Goal: Task Accomplishment & Management: Complete application form

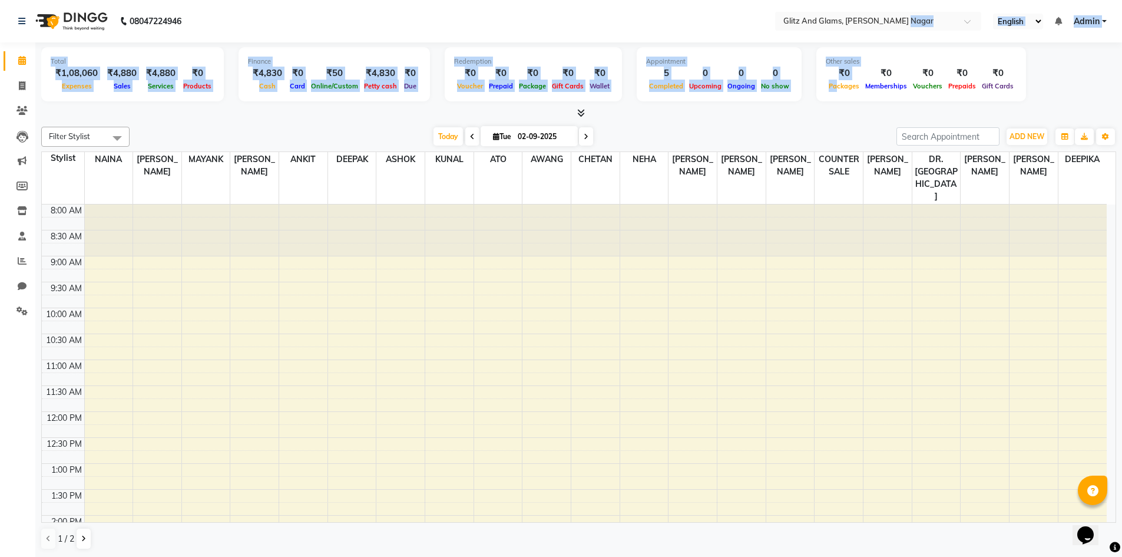
drag, startPoint x: 830, startPoint y: 75, endPoint x: 903, endPoint y: -51, distance: 145.7
click at [903, 0] on html "08047224946 Select Location × Glitz And Glams, [PERSON_NAME] Nagar English ENGL…" at bounding box center [561, 278] width 1122 height 557
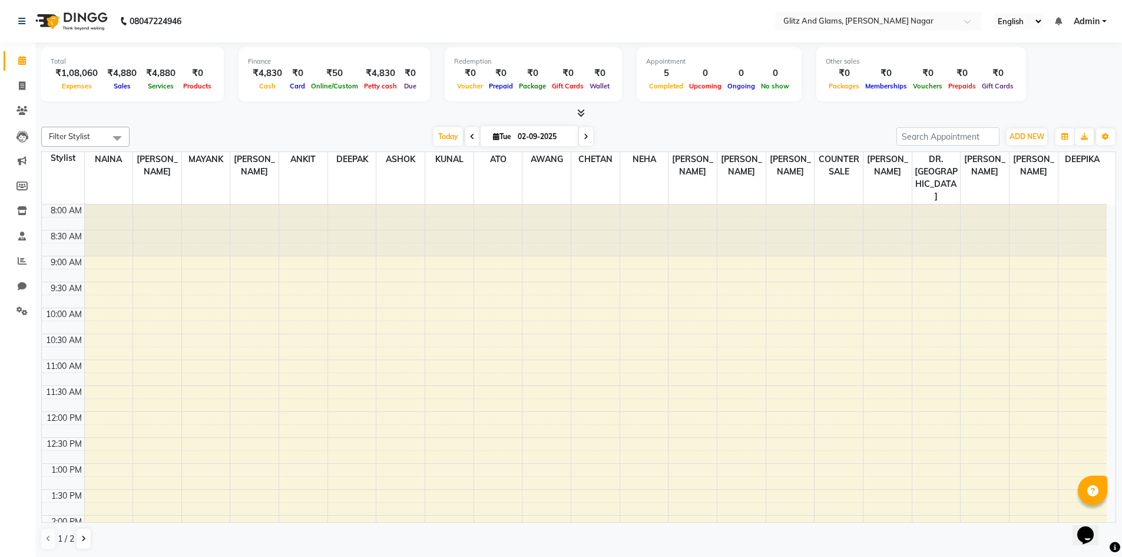
click at [1042, 88] on div "Total ₹1,08,060 Expenses ₹4,880 Sales ₹4,880 Services ₹0 Products Finance ₹4,83…" at bounding box center [578, 76] width 1075 height 58
click at [22, 87] on icon at bounding box center [22, 85] width 6 height 9
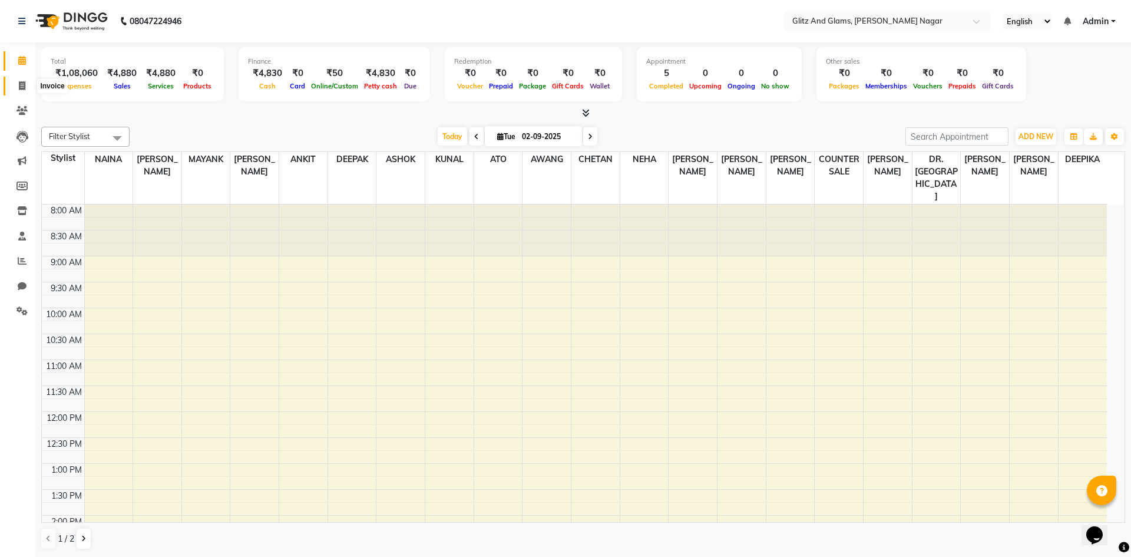
select select "service"
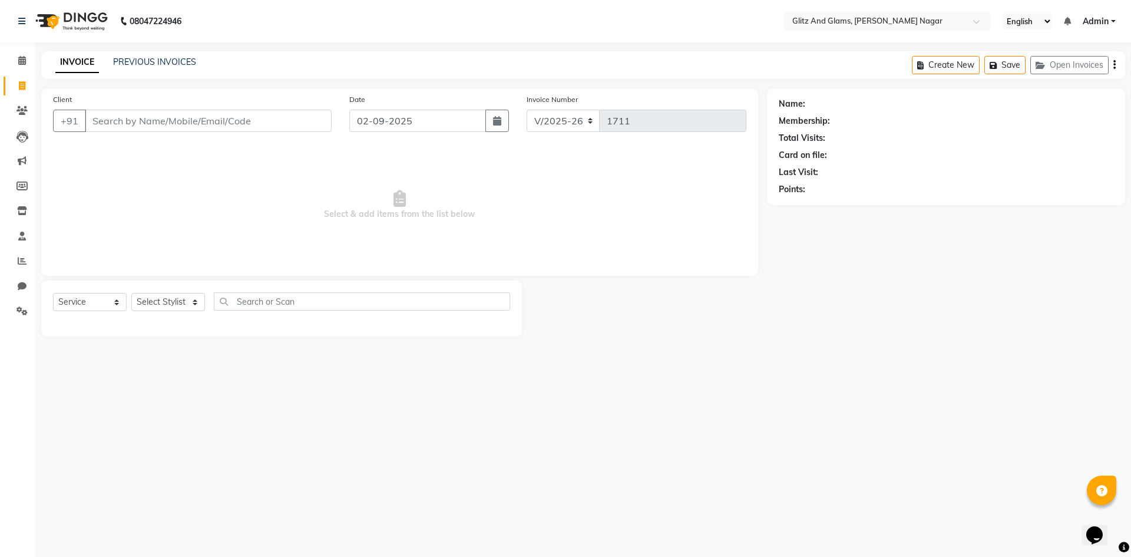
click at [160, 114] on input "Client" at bounding box center [208, 121] width 247 height 22
type input "9829250361"
click at [293, 122] on span "Add Client" at bounding box center [301, 121] width 47 height 12
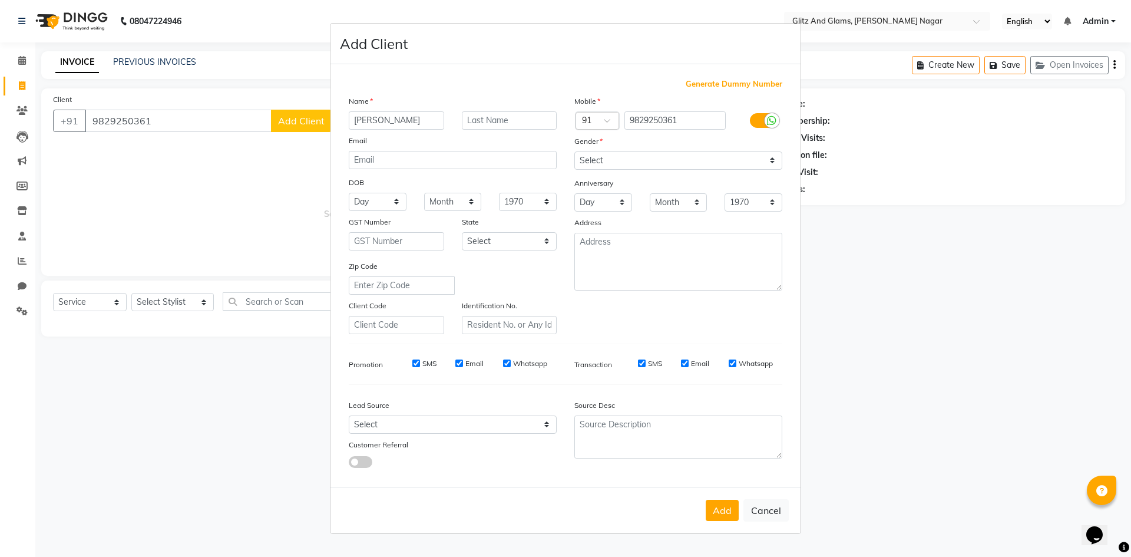
type input "[PERSON_NAME]"
type input "ji"
click at [628, 170] on div "Mobile Country Code × 91 9829250361 Gender Select [DEMOGRAPHIC_DATA] [DEMOGRAPH…" at bounding box center [678, 214] width 226 height 239
click at [628, 168] on select "Select [DEMOGRAPHIC_DATA] [DEMOGRAPHIC_DATA] Other Prefer Not To Say" at bounding box center [678, 160] width 208 height 18
select select "[DEMOGRAPHIC_DATA]"
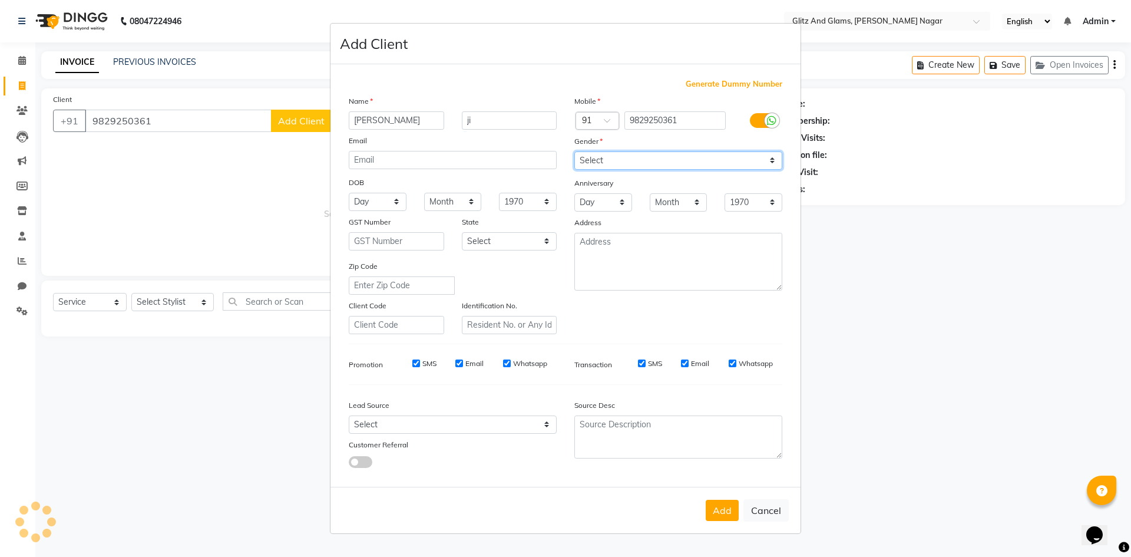
click at [574, 151] on select "Select [DEMOGRAPHIC_DATA] [DEMOGRAPHIC_DATA] Other Prefer Not To Say" at bounding box center [678, 160] width 208 height 18
click at [715, 509] on button "Add" at bounding box center [722, 509] width 33 height 21
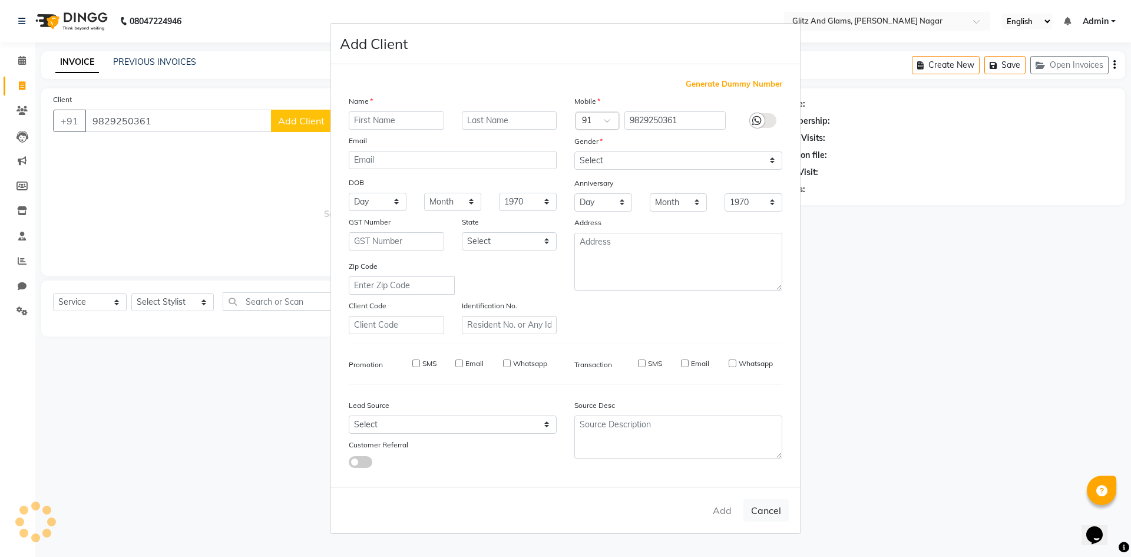
select select
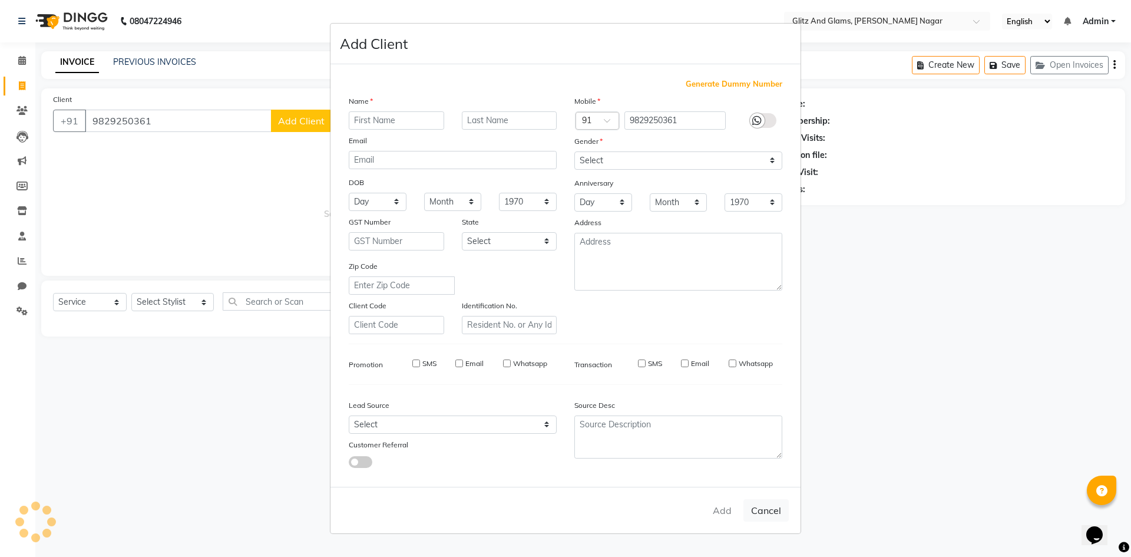
select select
checkbox input "false"
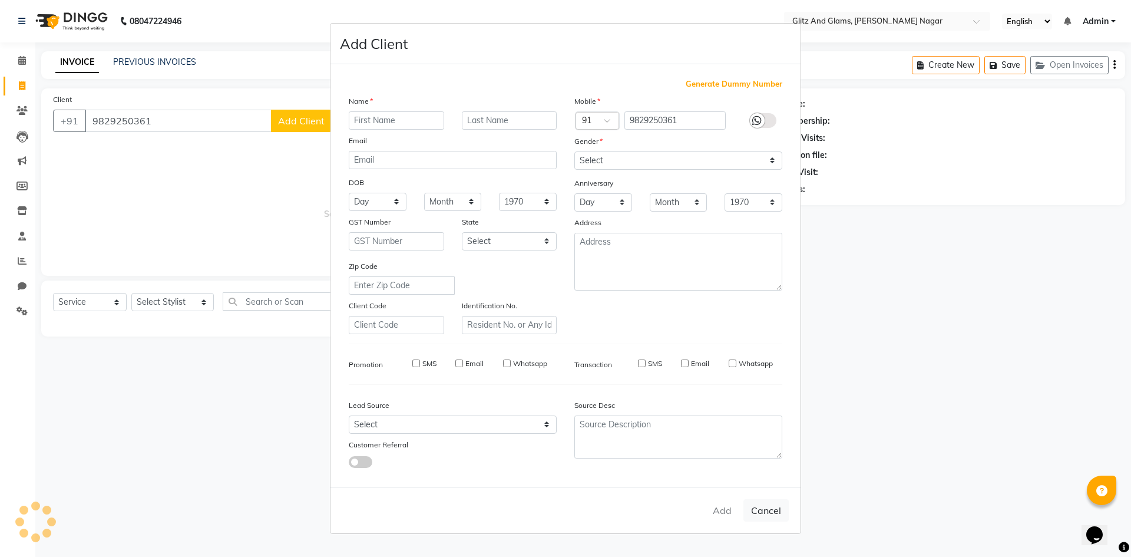
checkbox input "false"
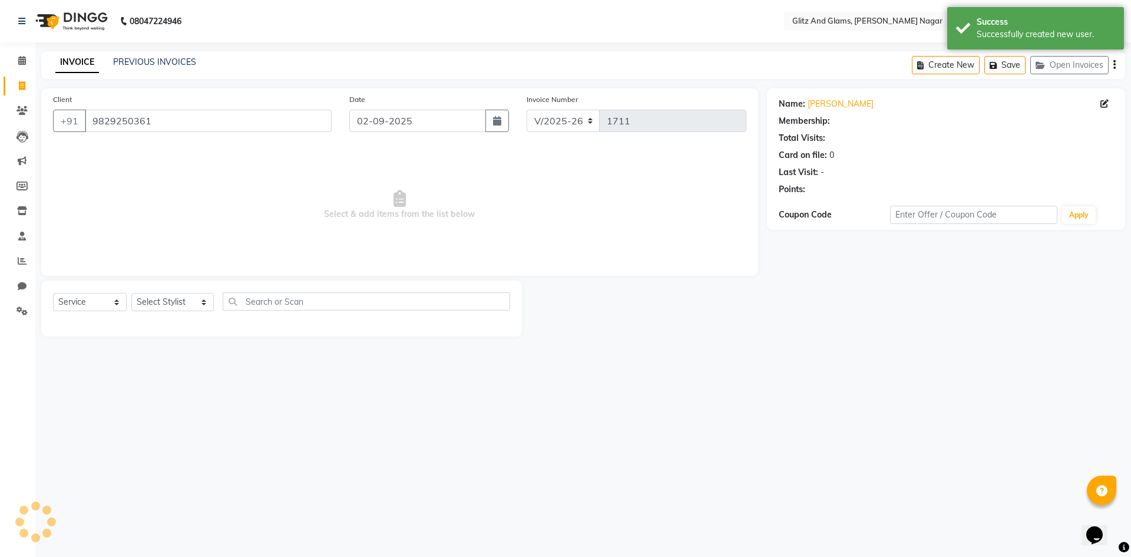
select select "1: Object"
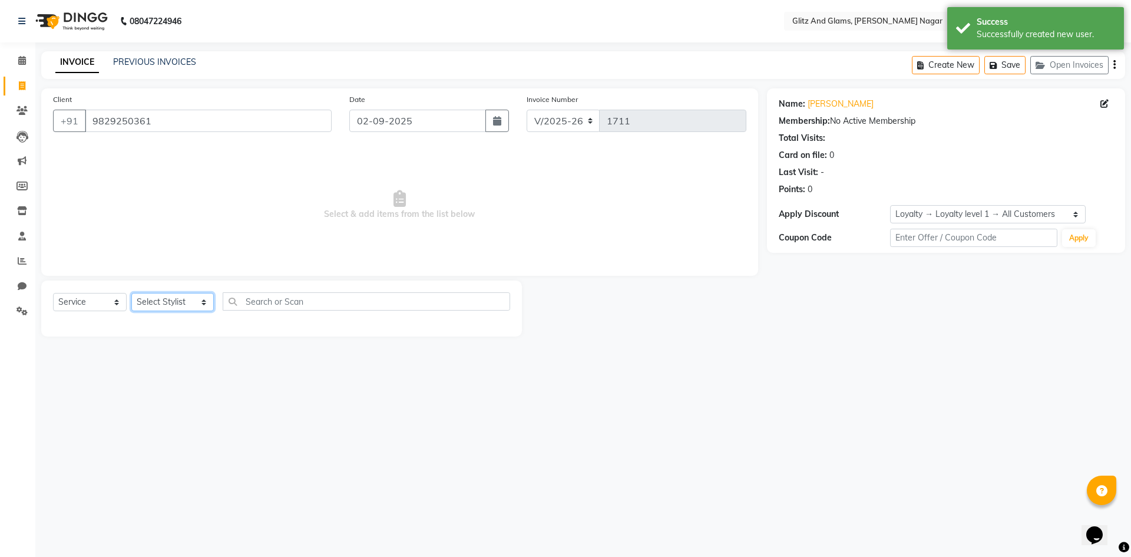
click at [158, 302] on select "Select Stylist [PERSON_NAME] [PERSON_NAME] ANKIT ASHOK ATO [PERSON_NAME] CHETAN…" at bounding box center [172, 302] width 82 height 18
select select "80529"
click at [131, 293] on select "Select Stylist [PERSON_NAME] [PERSON_NAME] ANKIT ASHOK ATO [PERSON_NAME] CHETAN…" at bounding box center [172, 302] width 82 height 18
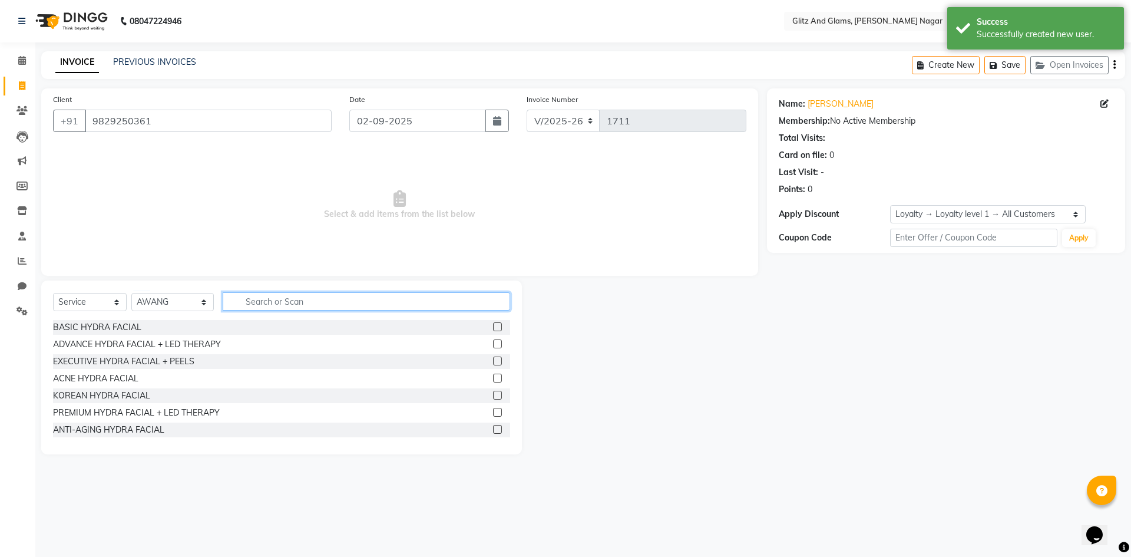
click at [261, 301] on input "text" at bounding box center [366, 301] width 287 height 18
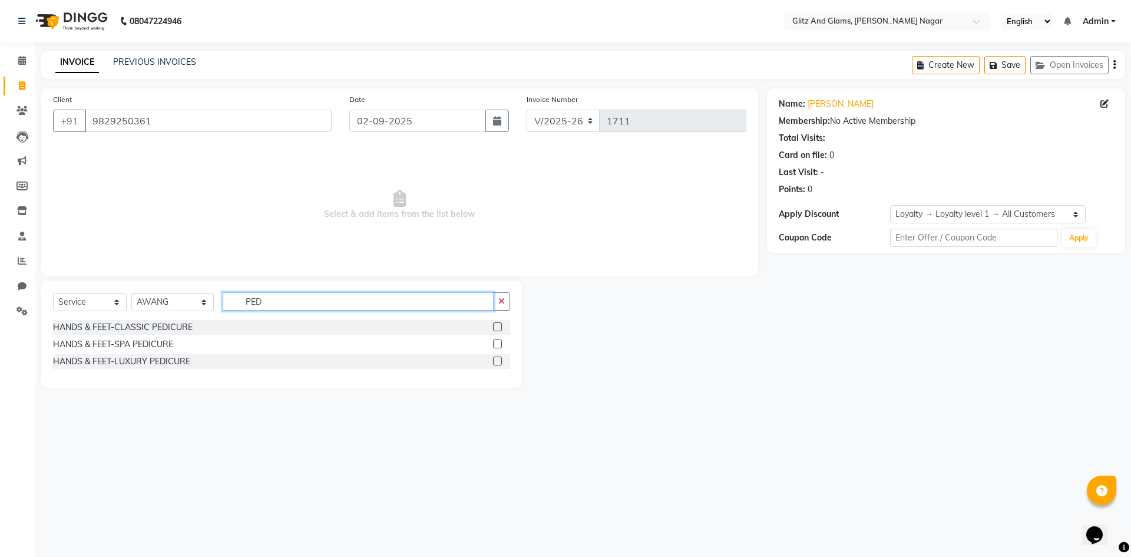
type input "PED"
click at [497, 360] on label at bounding box center [497, 360] width 9 height 9
click at [497, 360] on input "checkbox" at bounding box center [497, 361] width 8 height 8
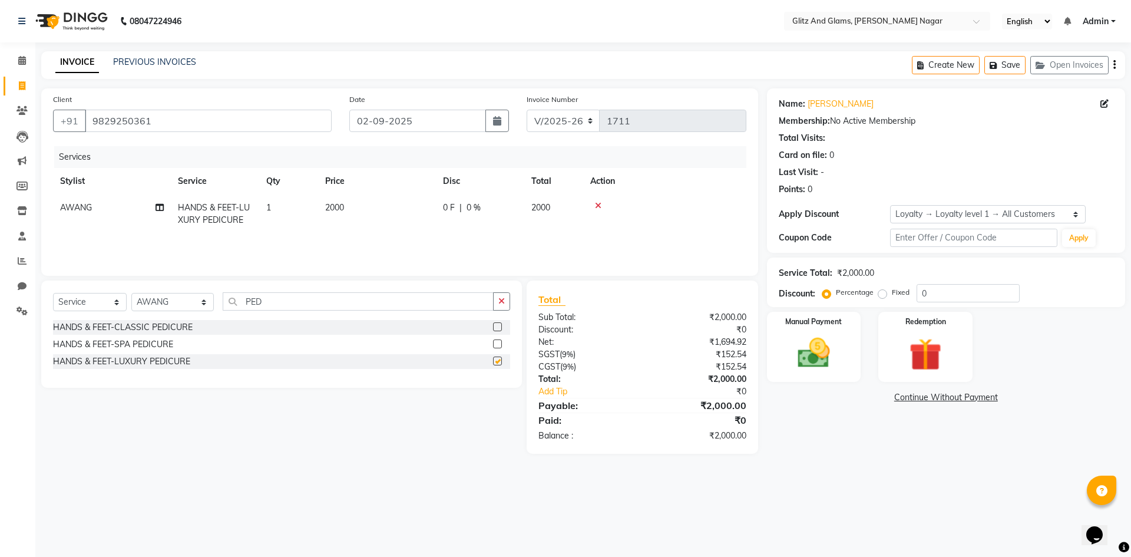
checkbox input "false"
click at [173, 307] on select "Select Stylist [PERSON_NAME] [PERSON_NAME] ANKIT ASHOK ATO [PERSON_NAME] CHETAN…" at bounding box center [172, 302] width 82 height 18
select select "89018"
click at [131, 293] on select "Select Stylist [PERSON_NAME] [PERSON_NAME] ANKIT ASHOK ATO [PERSON_NAME] CHETAN…" at bounding box center [172, 302] width 82 height 18
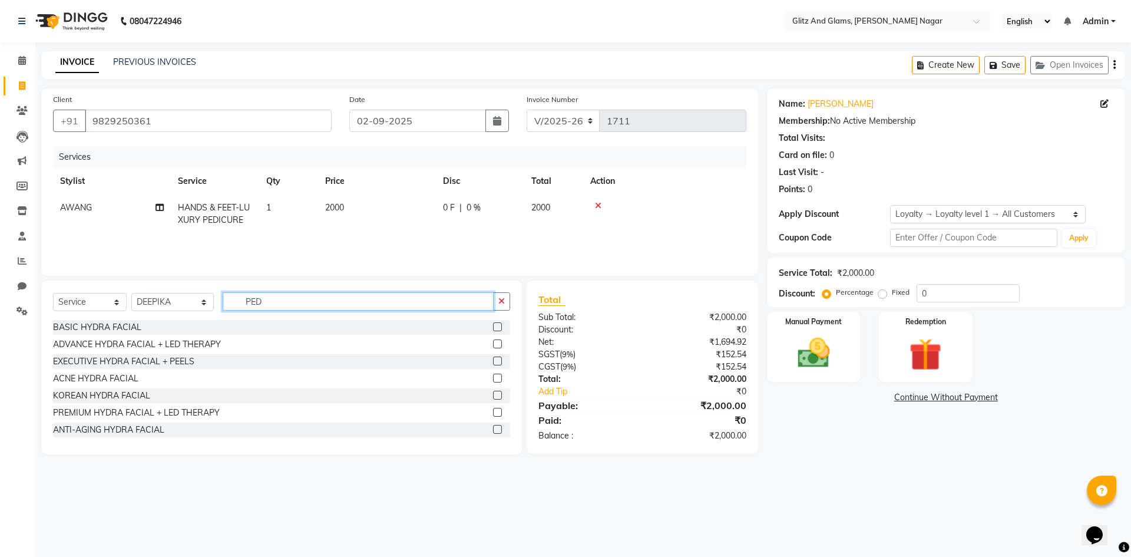
click at [243, 297] on input "PED" at bounding box center [358, 301] width 271 height 18
type input "N"
type input "GEL"
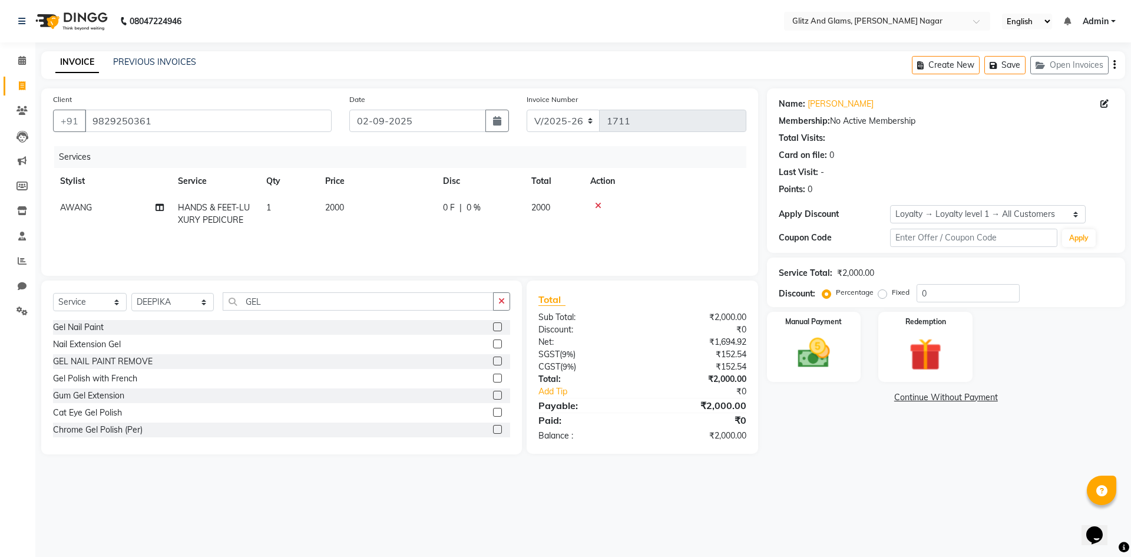
click at [493, 342] on label at bounding box center [497, 343] width 9 height 9
click at [493, 342] on input "checkbox" at bounding box center [497, 344] width 8 height 8
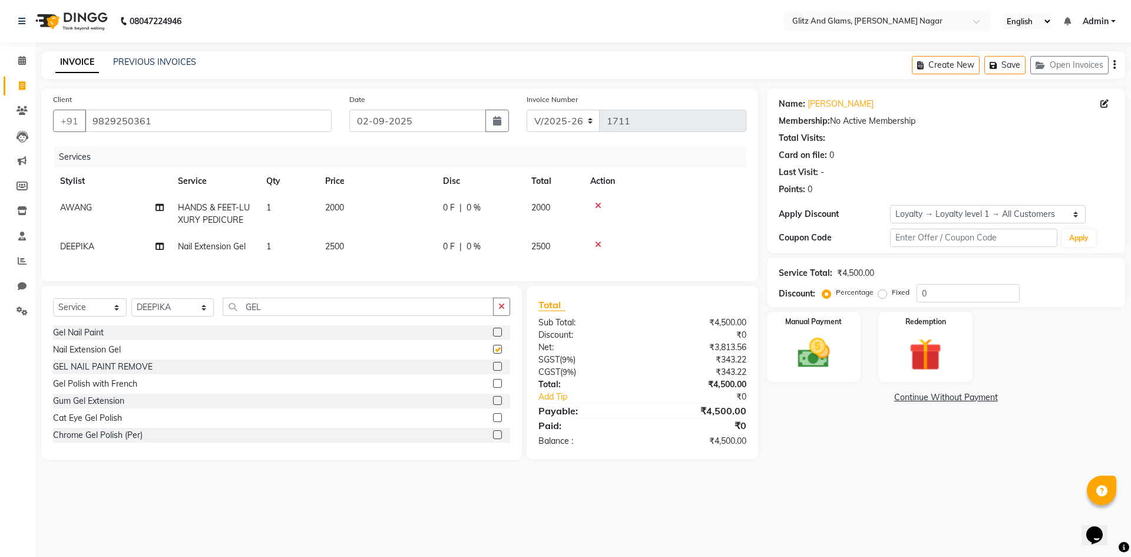
checkbox input "false"
click at [377, 244] on td "2500" at bounding box center [377, 246] width 118 height 27
select select "89018"
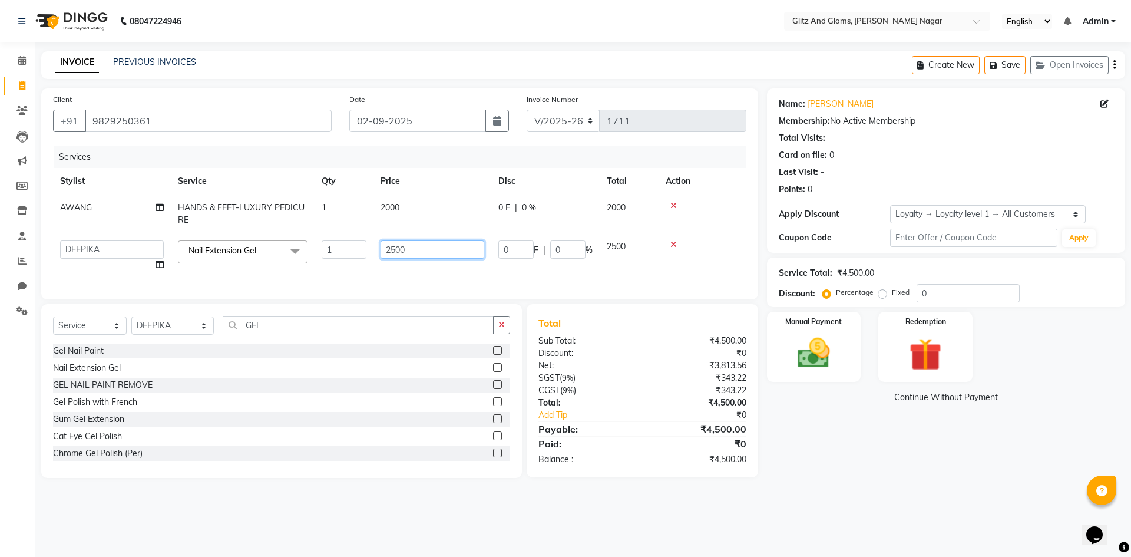
click at [392, 249] on input "2500" at bounding box center [432, 249] width 104 height 18
type input "3700"
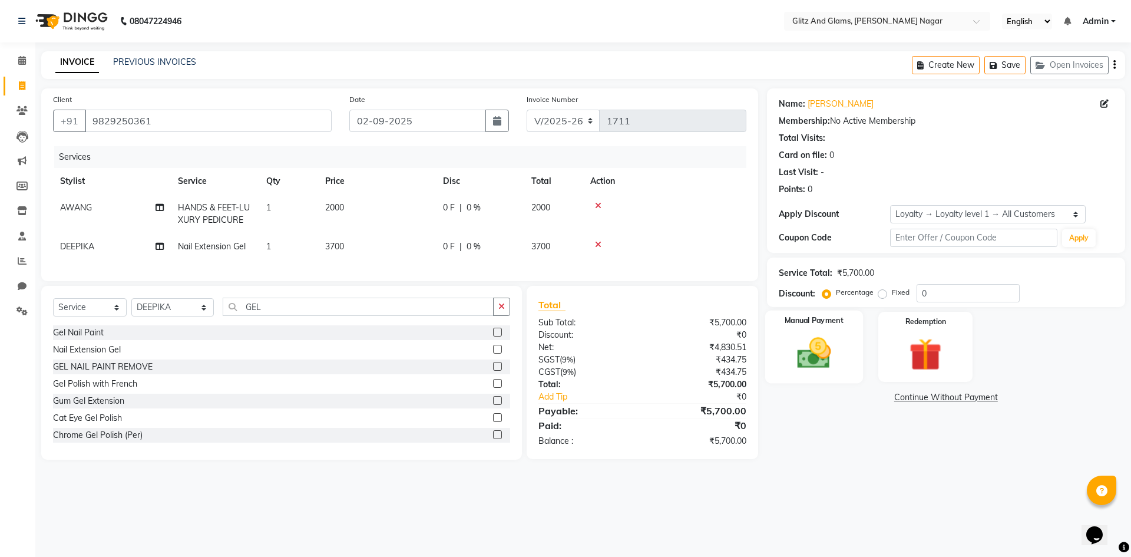
click at [802, 350] on img at bounding box center [813, 352] width 55 height 39
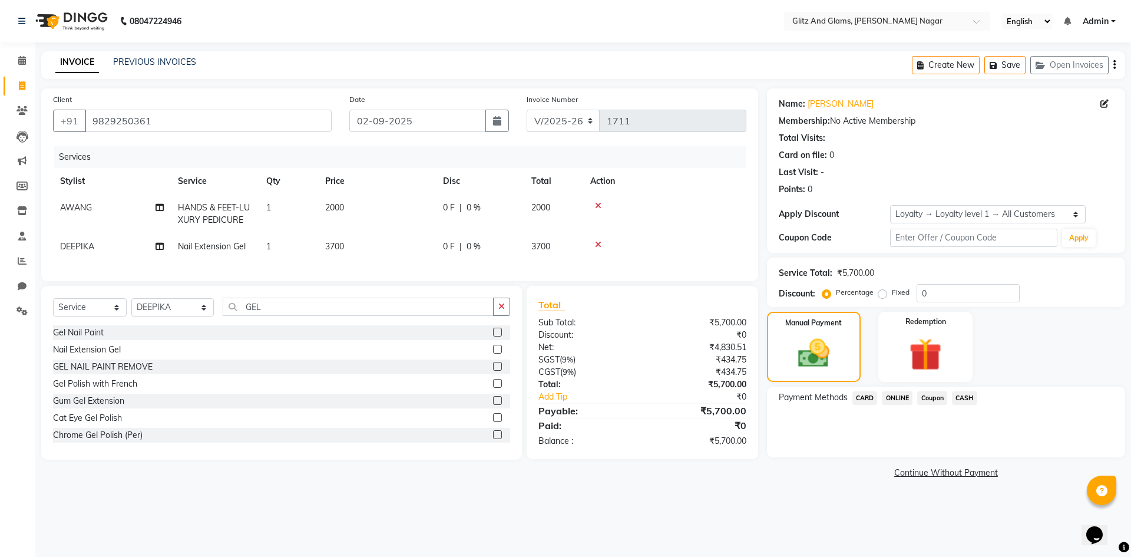
click at [888, 398] on span "ONLINE" at bounding box center [897, 398] width 31 height 14
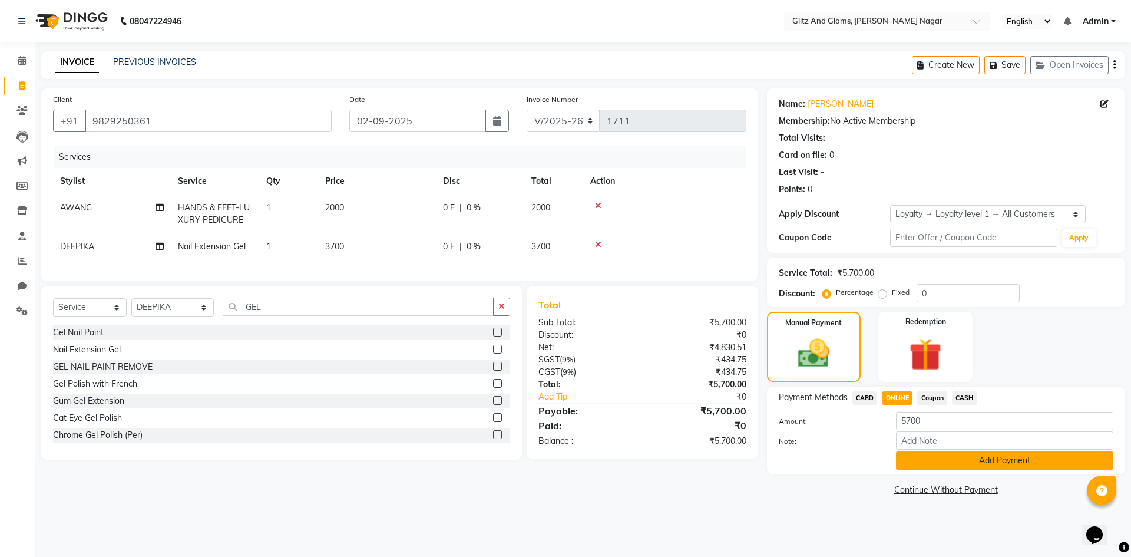
click at [906, 461] on button "Add Payment" at bounding box center [1004, 460] width 217 height 18
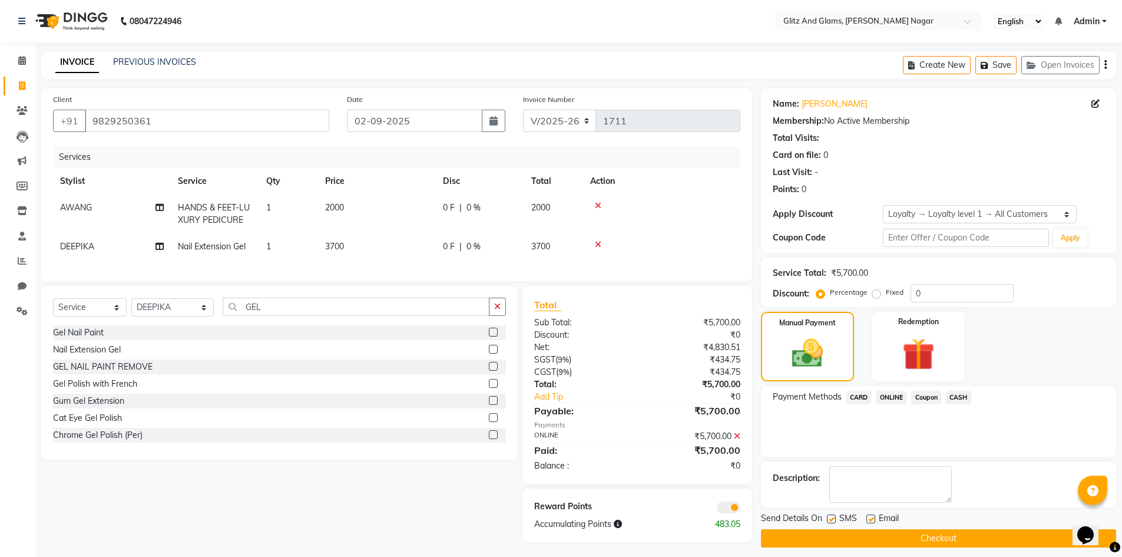
scroll to position [12, 0]
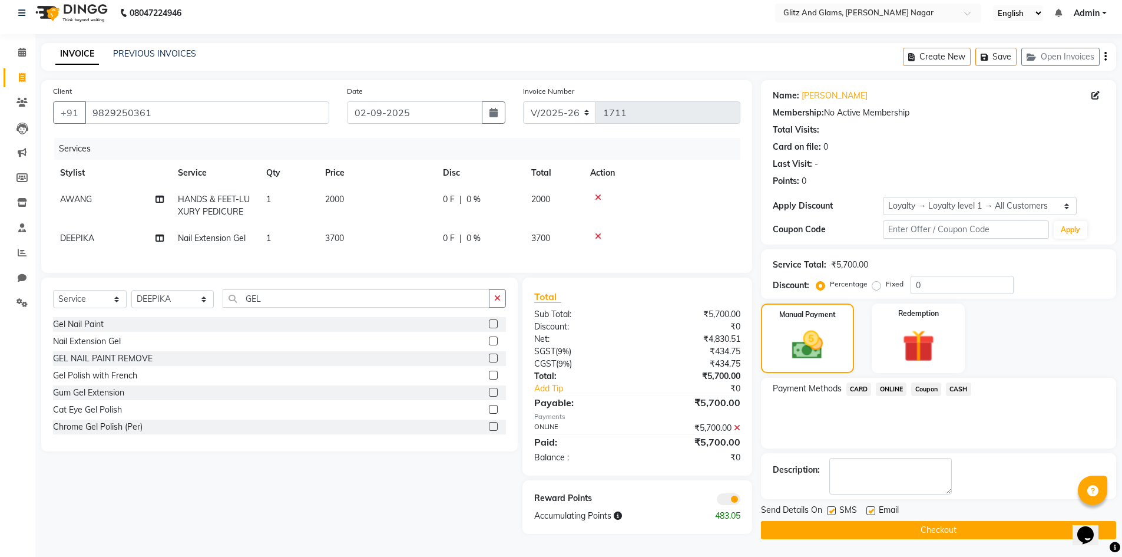
click at [930, 529] on button "Checkout" at bounding box center [938, 530] width 355 height 18
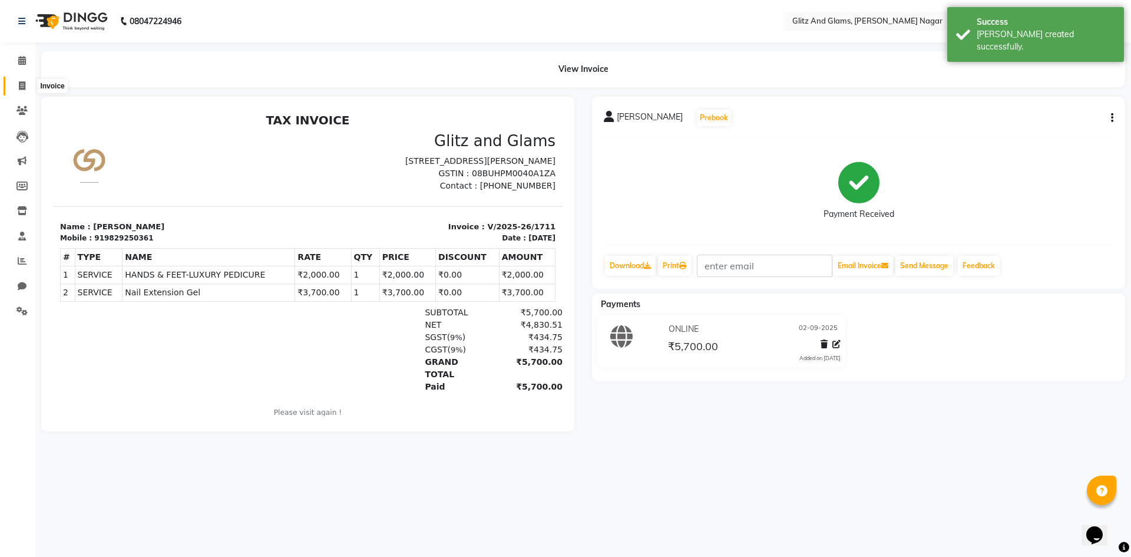
click at [21, 85] on icon at bounding box center [22, 85] width 6 height 9
select select "service"
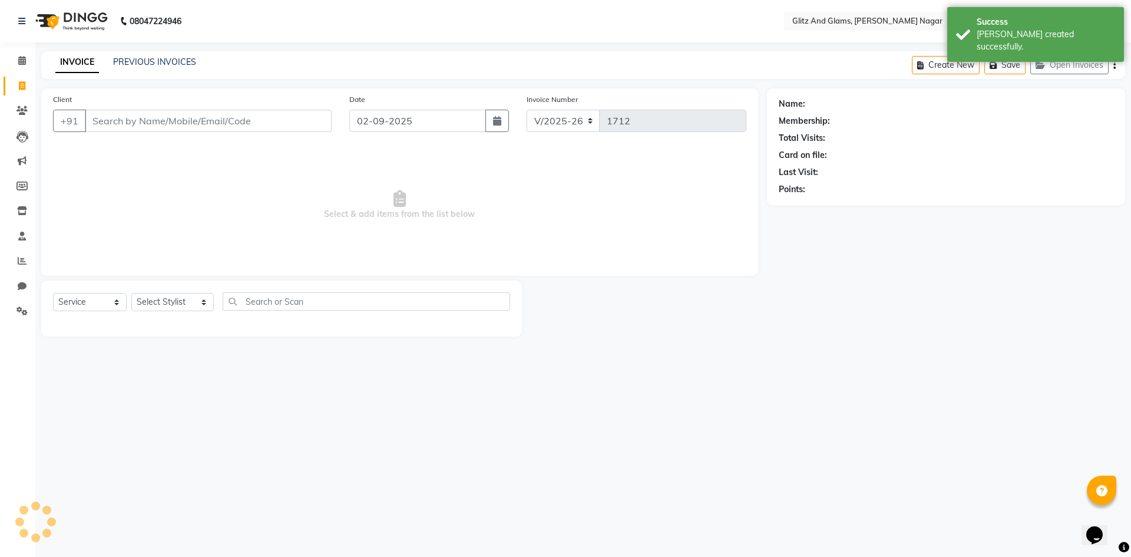
click at [153, 121] on input "Client" at bounding box center [208, 121] width 247 height 22
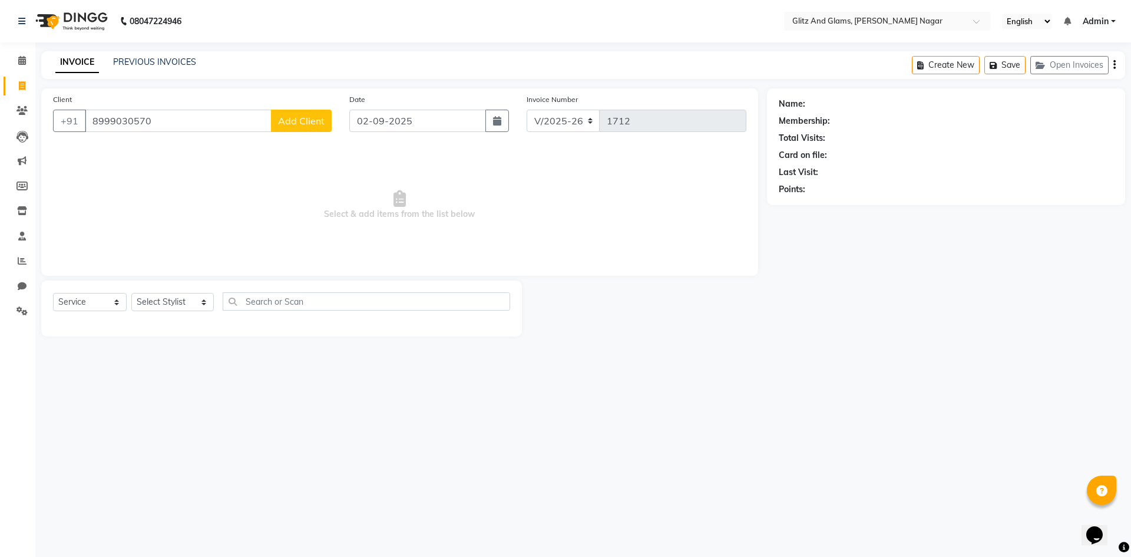
type input "8999030570"
click at [313, 118] on span "Add Client" at bounding box center [301, 121] width 47 height 12
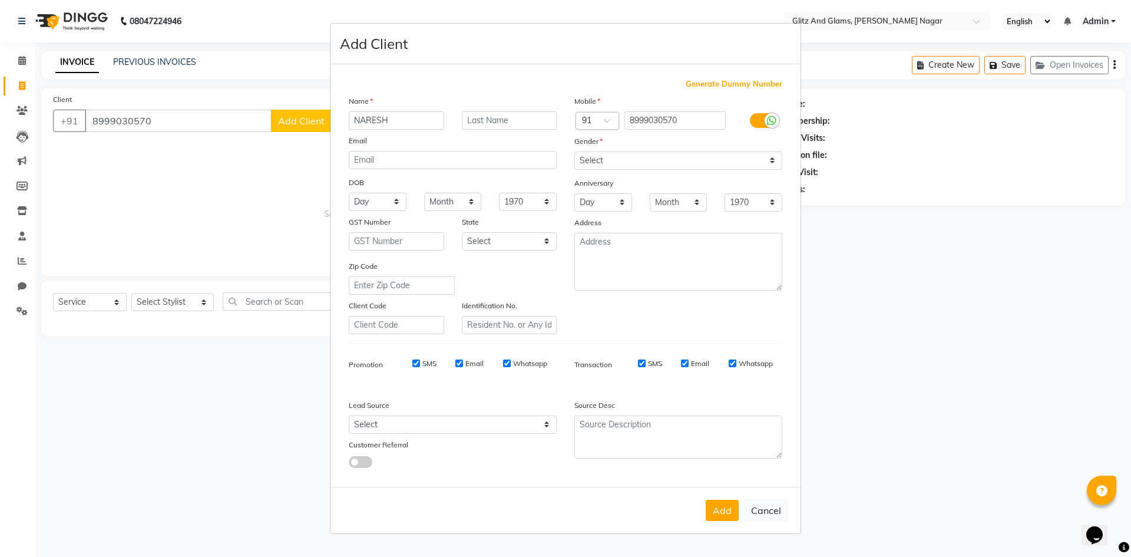
type input "NARESH"
type input "JI"
click at [658, 158] on select "Select [DEMOGRAPHIC_DATA] [DEMOGRAPHIC_DATA] Other Prefer Not To Say" at bounding box center [678, 160] width 208 height 18
select select "[DEMOGRAPHIC_DATA]"
click at [574, 151] on select "Select [DEMOGRAPHIC_DATA] [DEMOGRAPHIC_DATA] Other Prefer Not To Say" at bounding box center [678, 160] width 208 height 18
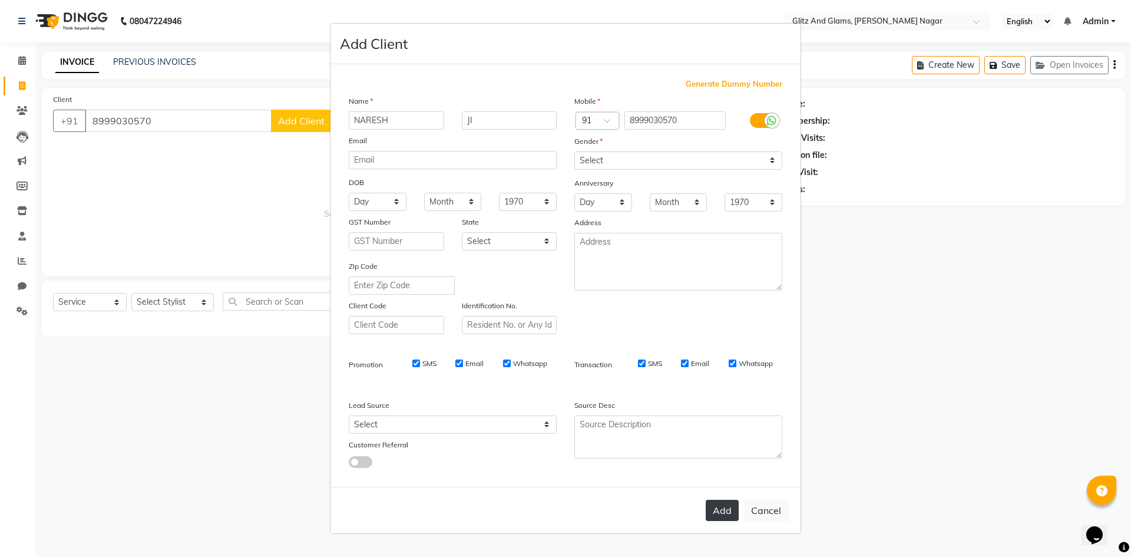
click at [723, 517] on button "Add" at bounding box center [722, 509] width 33 height 21
select select
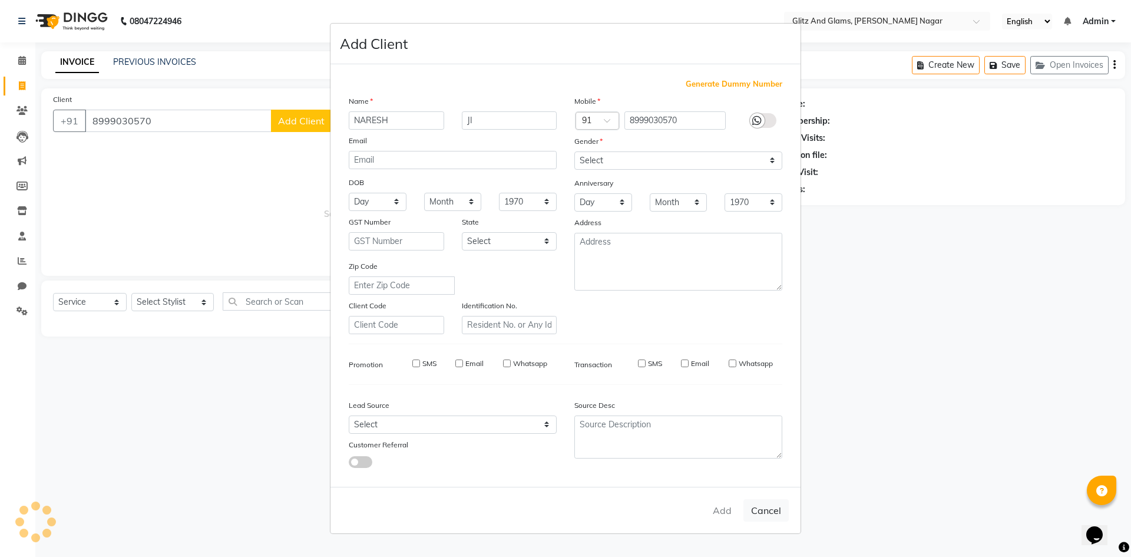
select select
checkbox input "false"
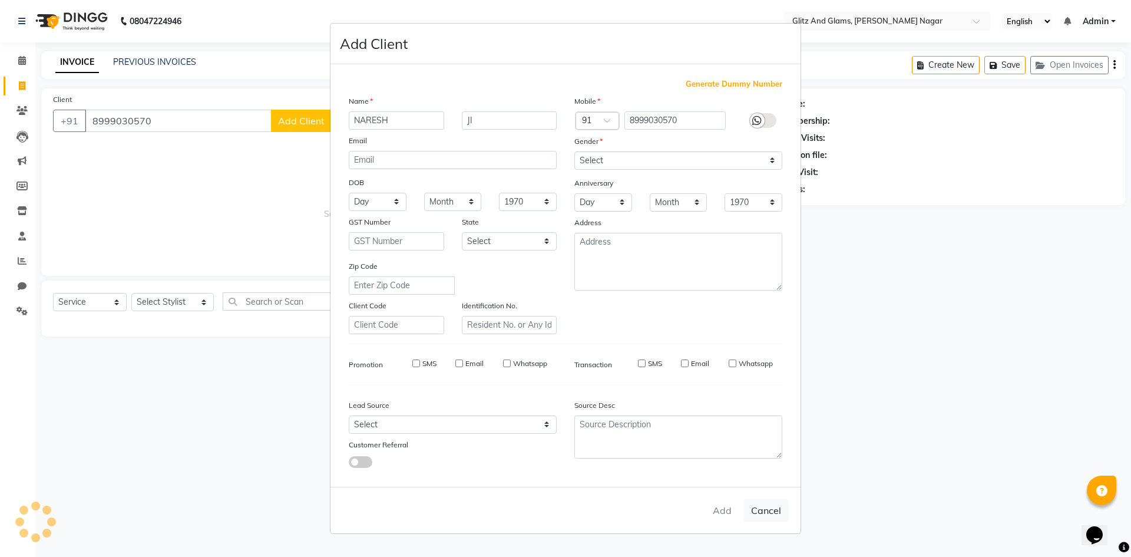
checkbox input "false"
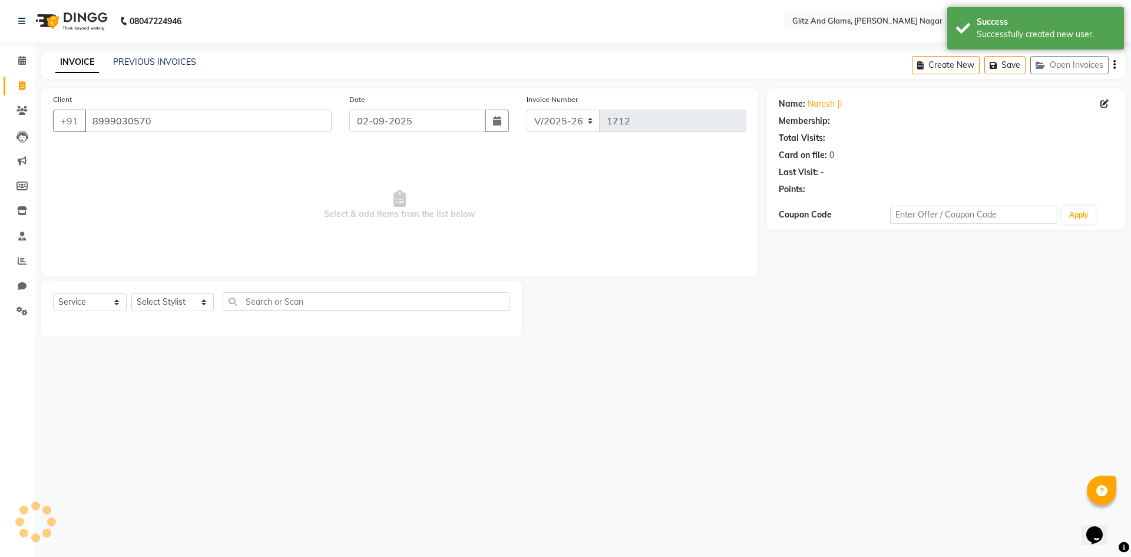
select select "1: Object"
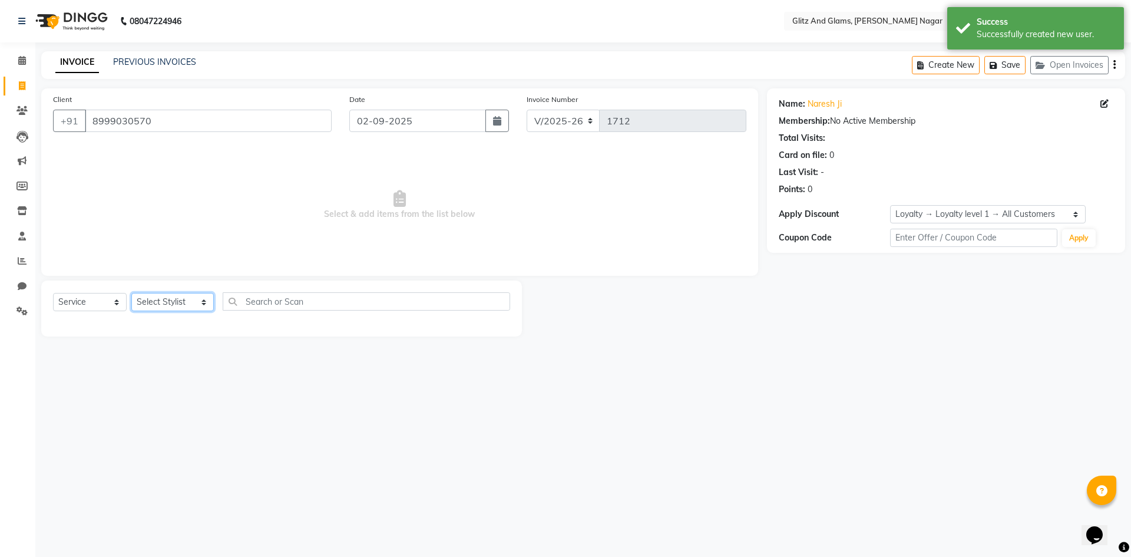
click at [182, 301] on select "Select Stylist [PERSON_NAME] [PERSON_NAME] ANKIT ASHOK ATO [PERSON_NAME] CHETAN…" at bounding box center [172, 302] width 82 height 18
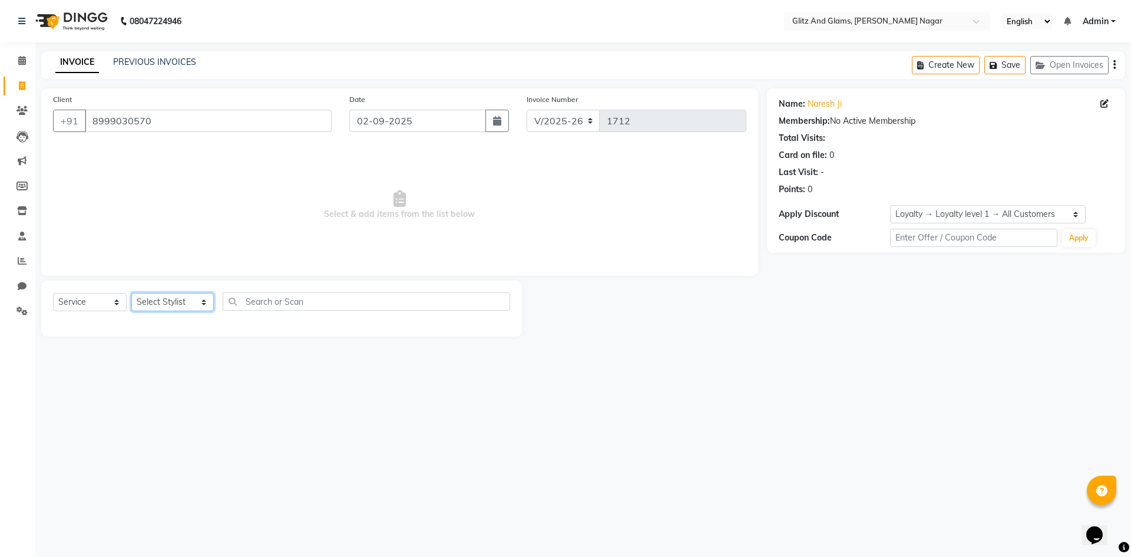
select select "80525"
click at [131, 293] on select "Select Stylist [PERSON_NAME] [PERSON_NAME] ANKIT ASHOK ATO [PERSON_NAME] CHETAN…" at bounding box center [172, 302] width 82 height 18
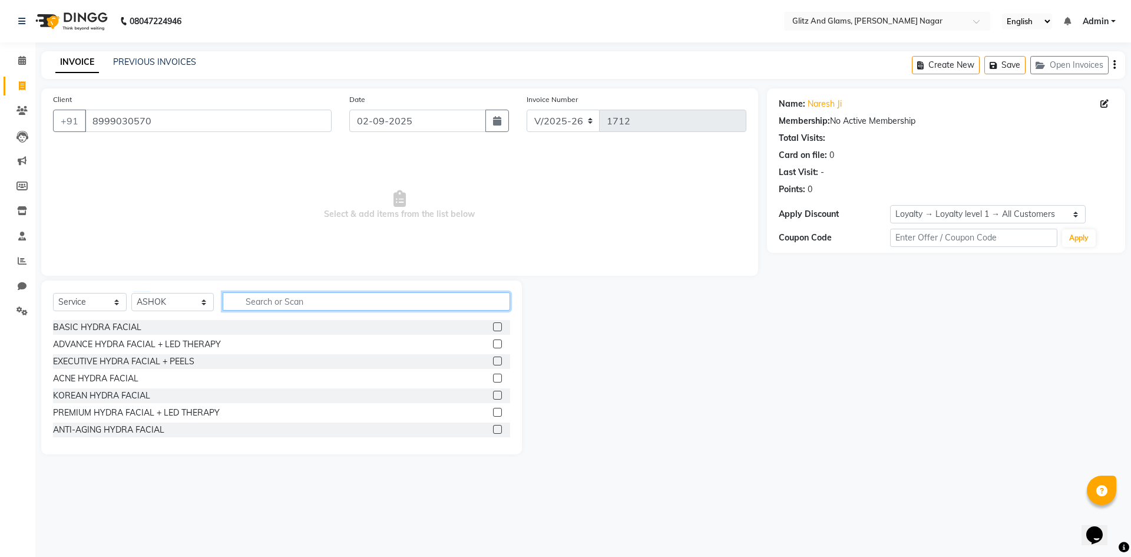
click at [290, 304] on input "text" at bounding box center [366, 301] width 287 height 18
type input "CU"
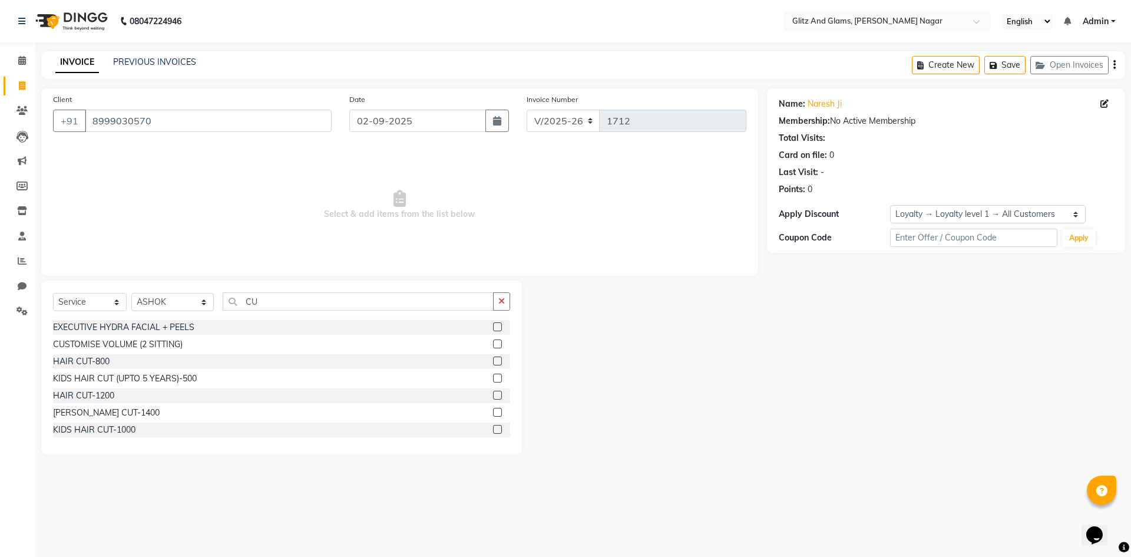
click at [493, 362] on label at bounding box center [497, 360] width 9 height 9
click at [493, 362] on input "checkbox" at bounding box center [497, 361] width 8 height 8
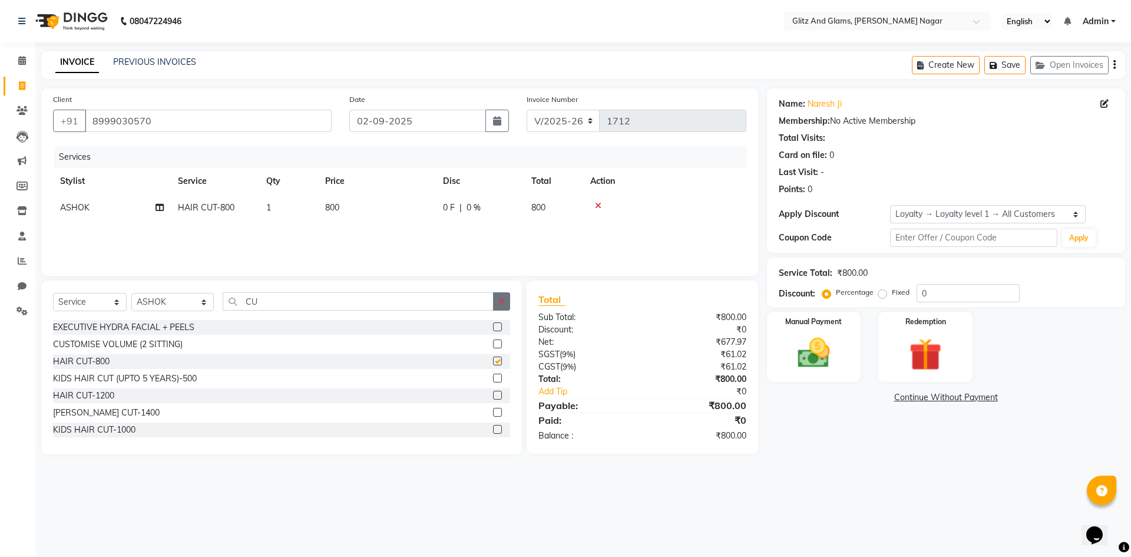
checkbox input "false"
click at [499, 298] on icon "button" at bounding box center [501, 301] width 6 height 8
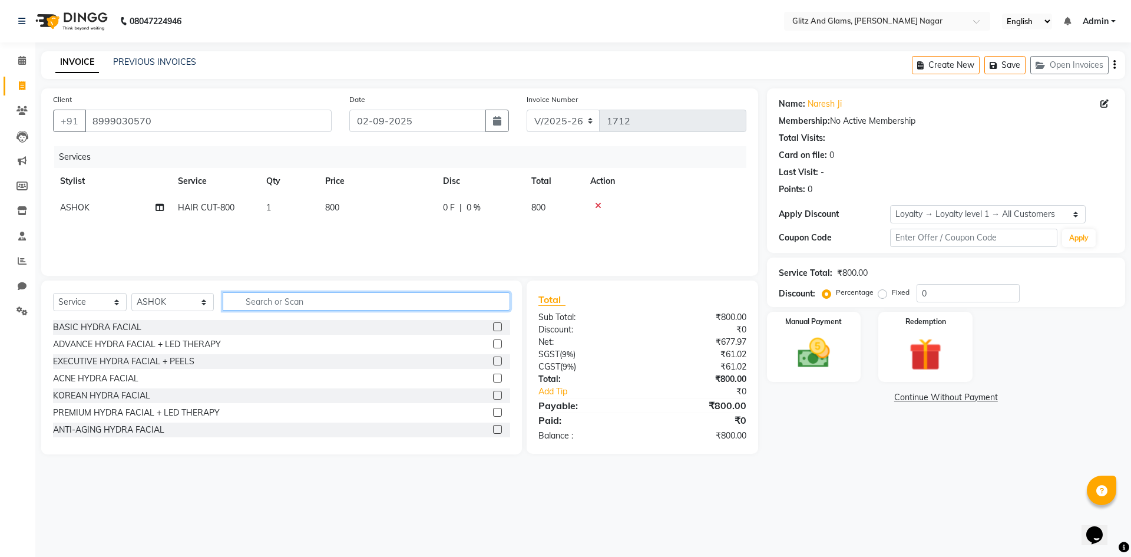
click at [479, 299] on input "text" at bounding box center [366, 301] width 287 height 18
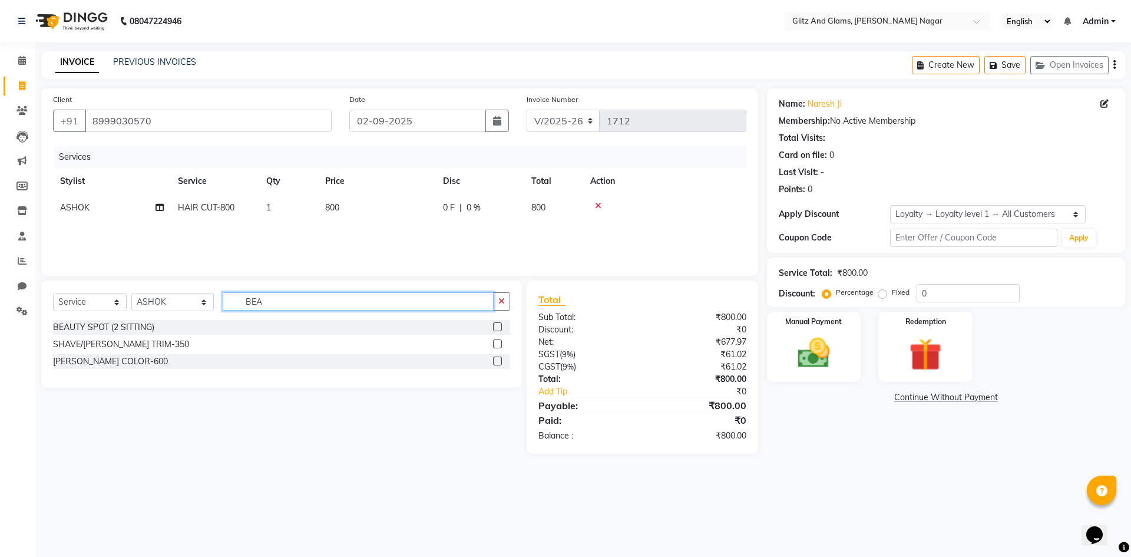
type input "BEA"
click at [500, 343] on label at bounding box center [497, 343] width 9 height 9
click at [500, 343] on input "checkbox" at bounding box center [497, 344] width 8 height 8
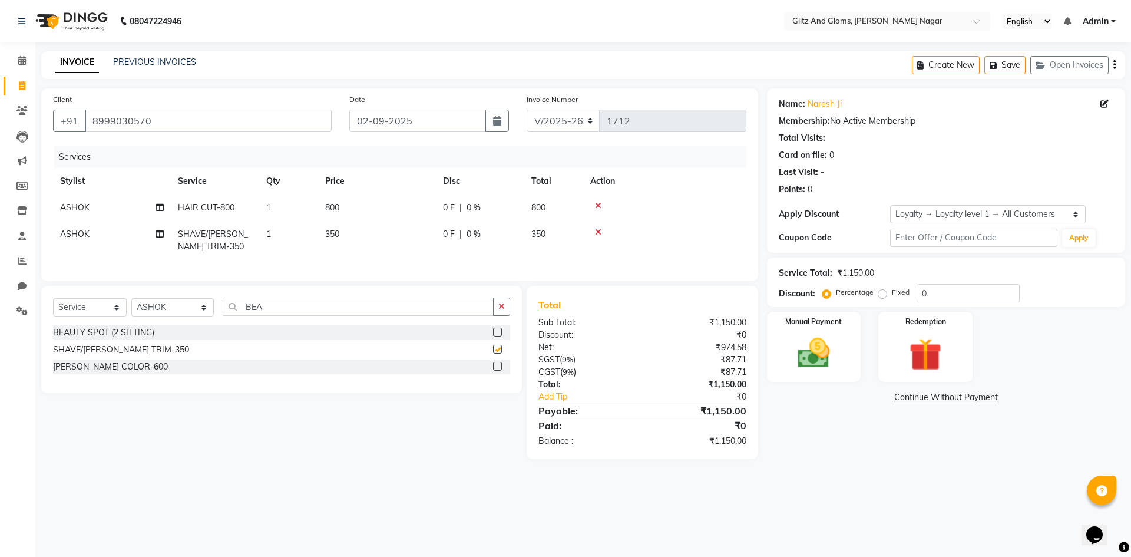
checkbox input "false"
click at [813, 354] on img at bounding box center [813, 352] width 55 height 39
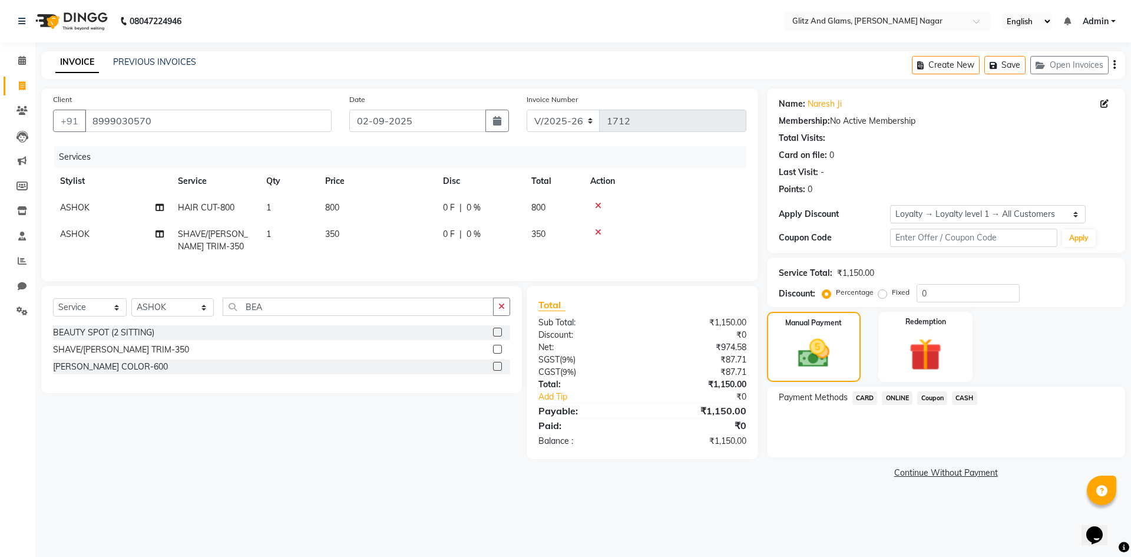
click at [906, 394] on span "ONLINE" at bounding box center [897, 398] width 31 height 14
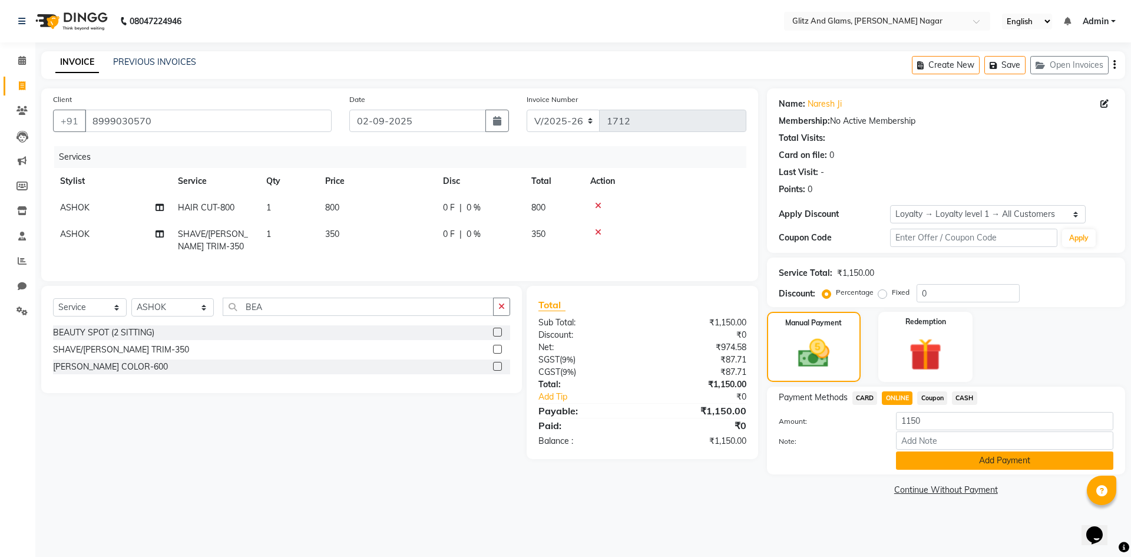
click at [922, 463] on button "Add Payment" at bounding box center [1004, 460] width 217 height 18
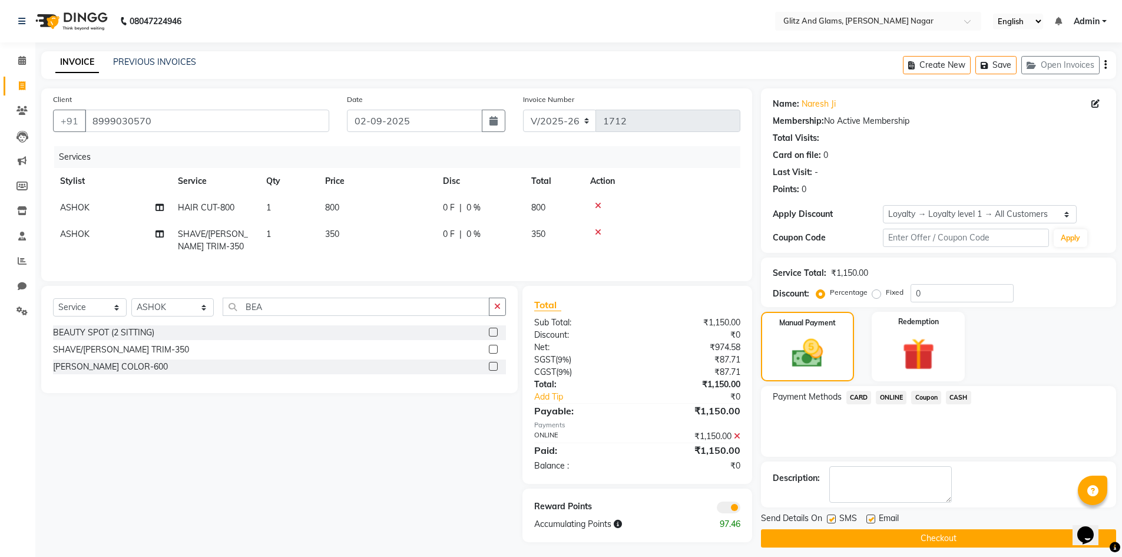
scroll to position [12, 0]
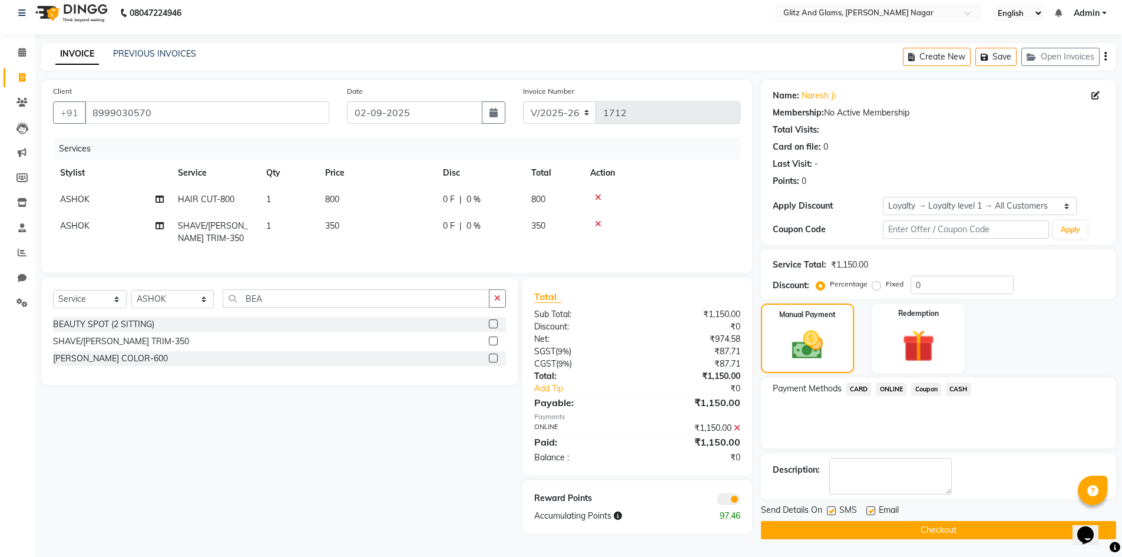
click at [901, 531] on button "Checkout" at bounding box center [938, 530] width 355 height 18
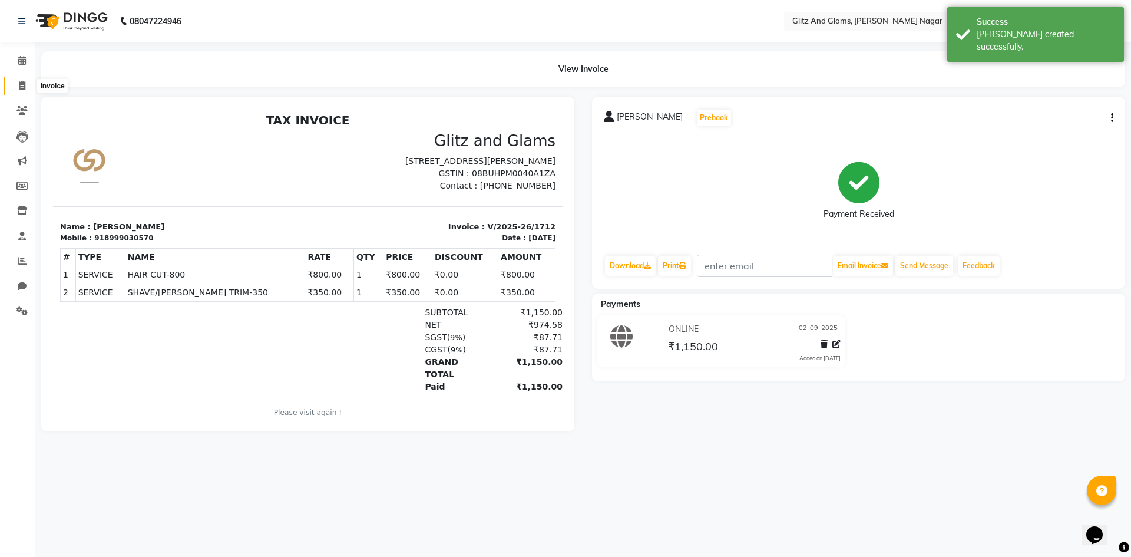
click at [17, 84] on span at bounding box center [22, 87] width 21 height 14
select select "service"
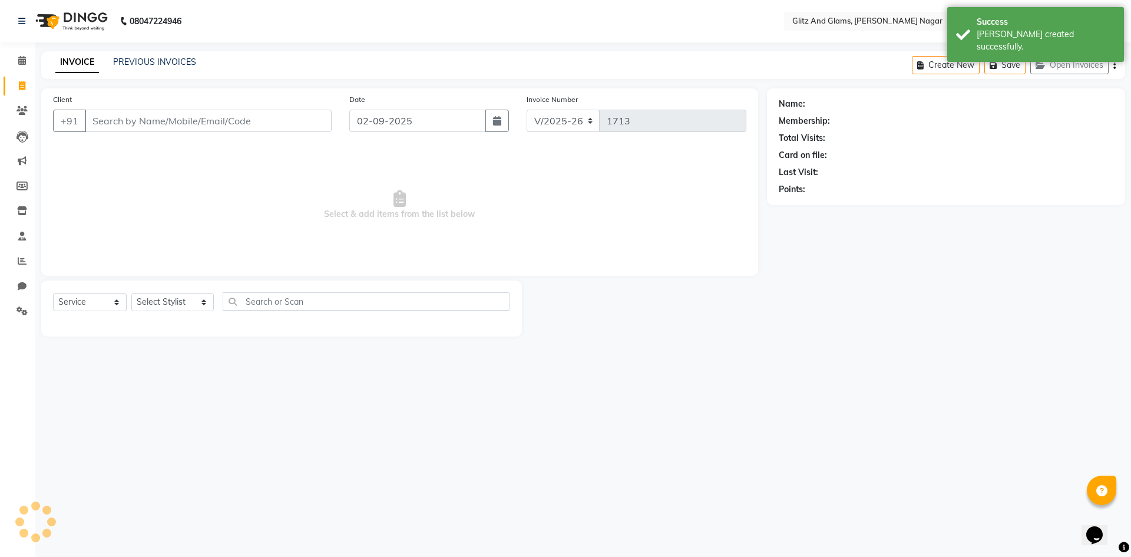
click at [155, 121] on input "Client" at bounding box center [208, 121] width 247 height 22
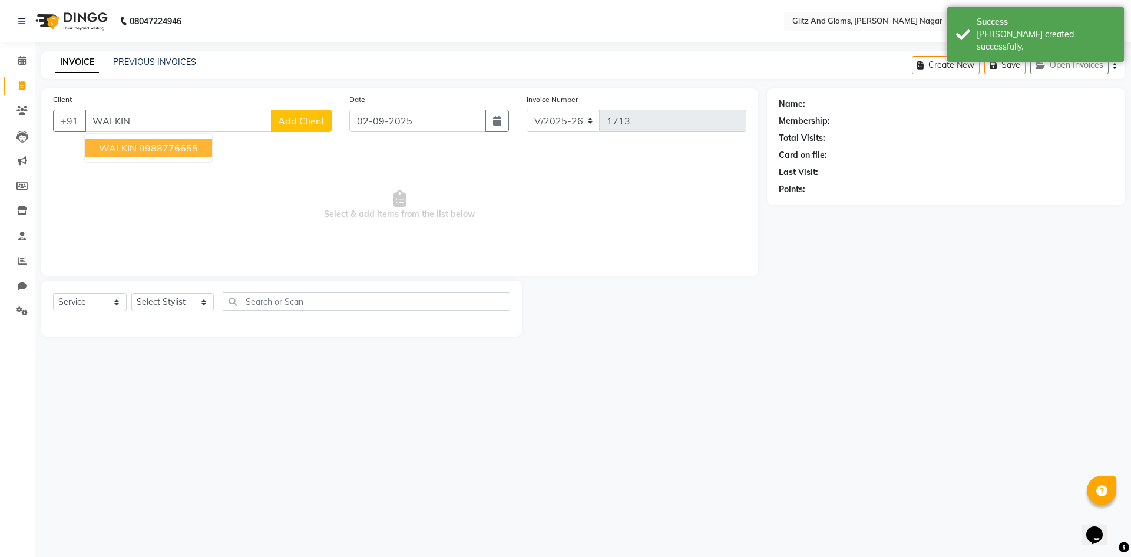
click at [156, 150] on ngb-highlight "9988776655" at bounding box center [168, 148] width 59 height 12
type input "9988776655"
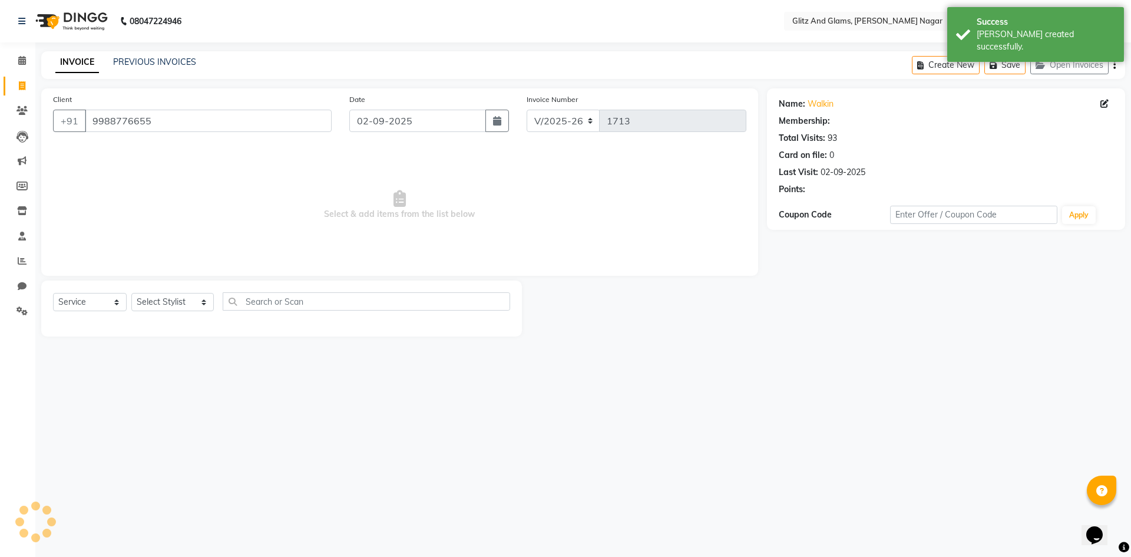
select select "1: Object"
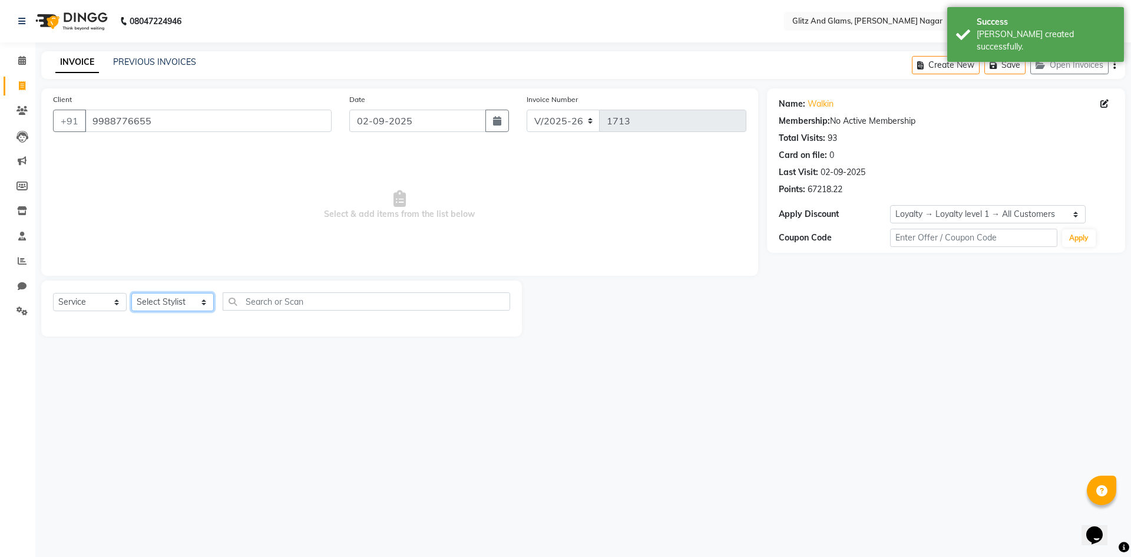
click at [186, 304] on select "Select Stylist [PERSON_NAME] [PERSON_NAME] ANKIT ASHOK ATO [PERSON_NAME] CHETAN…" at bounding box center [172, 302] width 82 height 18
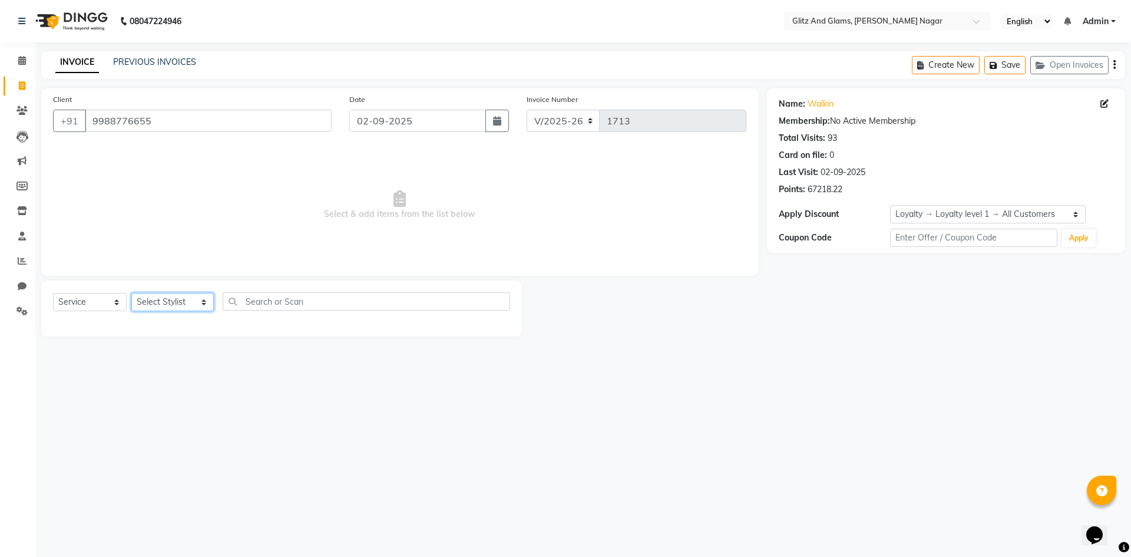
select select "80532"
click at [131, 293] on select "Select Stylist [PERSON_NAME] [PERSON_NAME] ANKIT ASHOK ATO [PERSON_NAME] CHETAN…" at bounding box center [172, 302] width 82 height 18
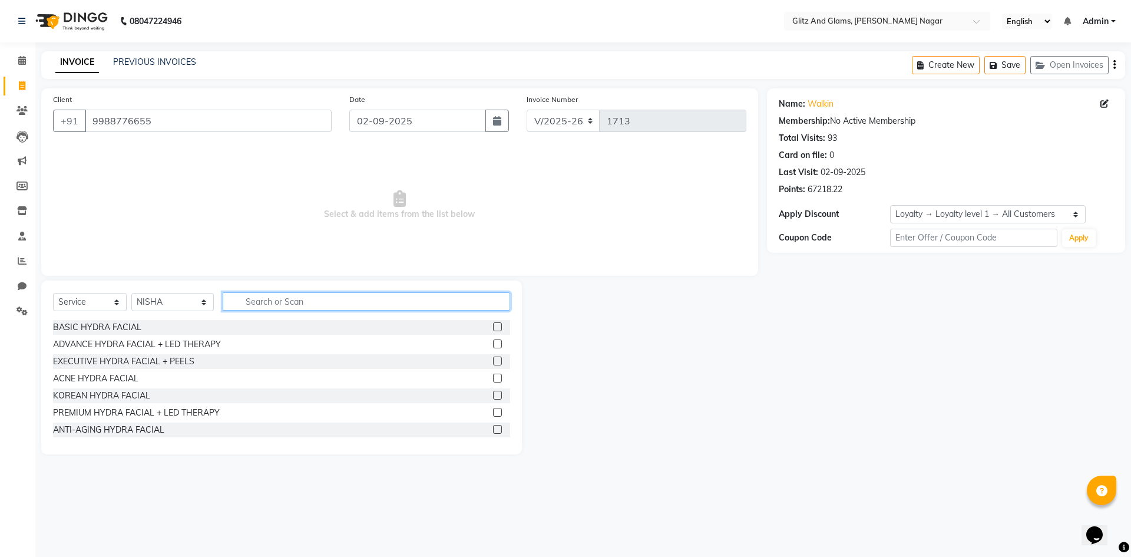
click at [309, 303] on input "text" at bounding box center [366, 301] width 287 height 18
type input "THR"
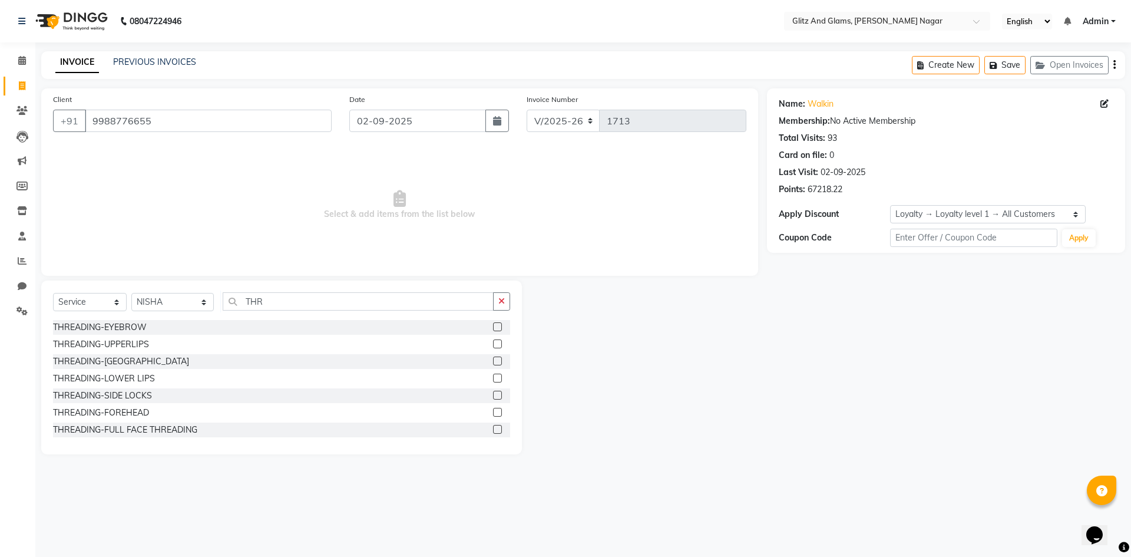
click at [493, 327] on label at bounding box center [497, 326] width 9 height 9
click at [493, 327] on input "checkbox" at bounding box center [497, 327] width 8 height 8
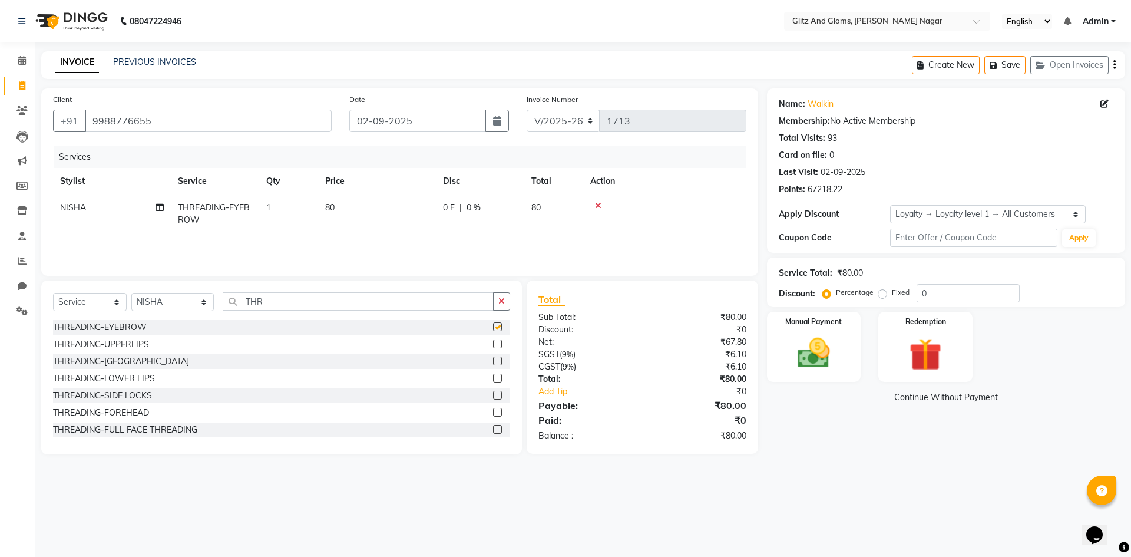
checkbox input "false"
click at [824, 355] on img at bounding box center [813, 352] width 55 height 39
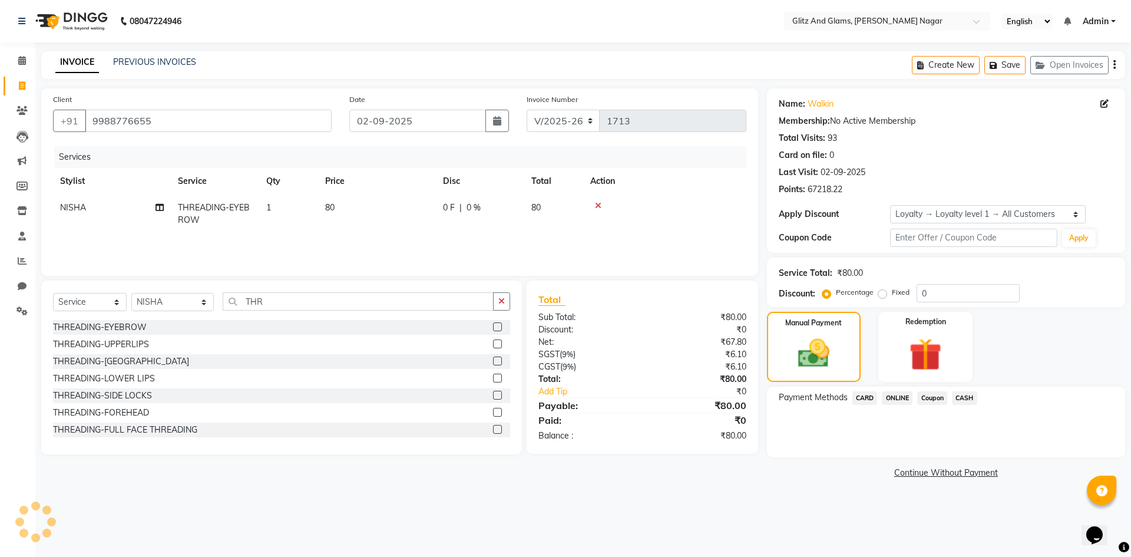
click at [967, 397] on span "CASH" at bounding box center [964, 398] width 25 height 14
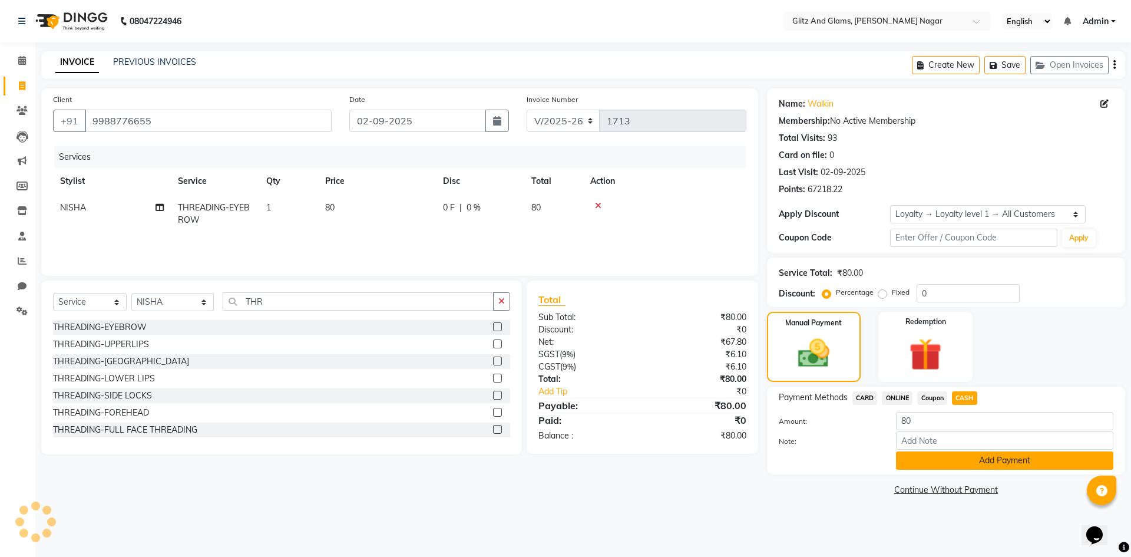
click at [931, 461] on button "Add Payment" at bounding box center [1004, 460] width 217 height 18
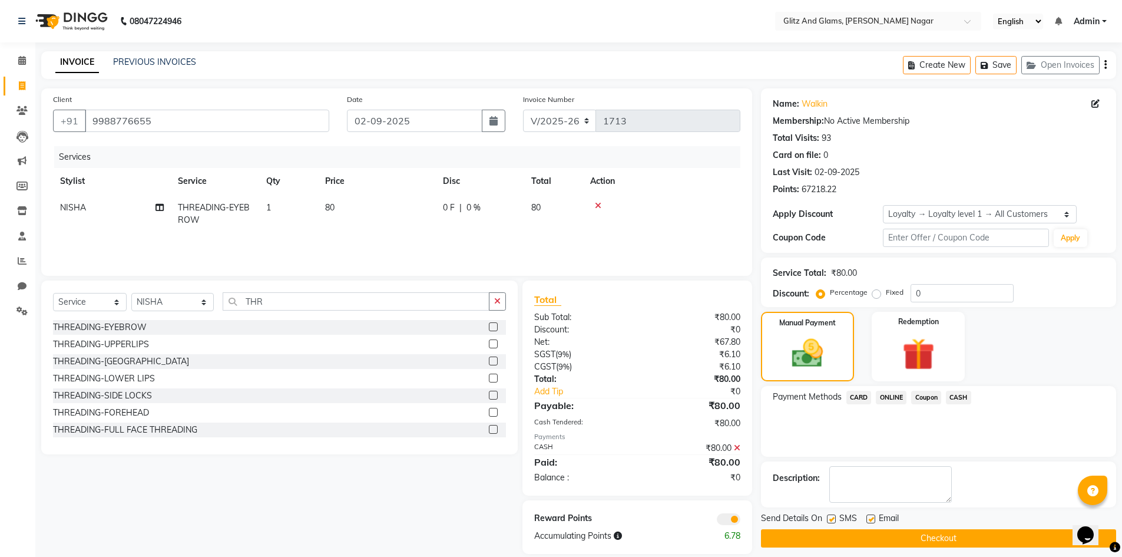
scroll to position [15, 0]
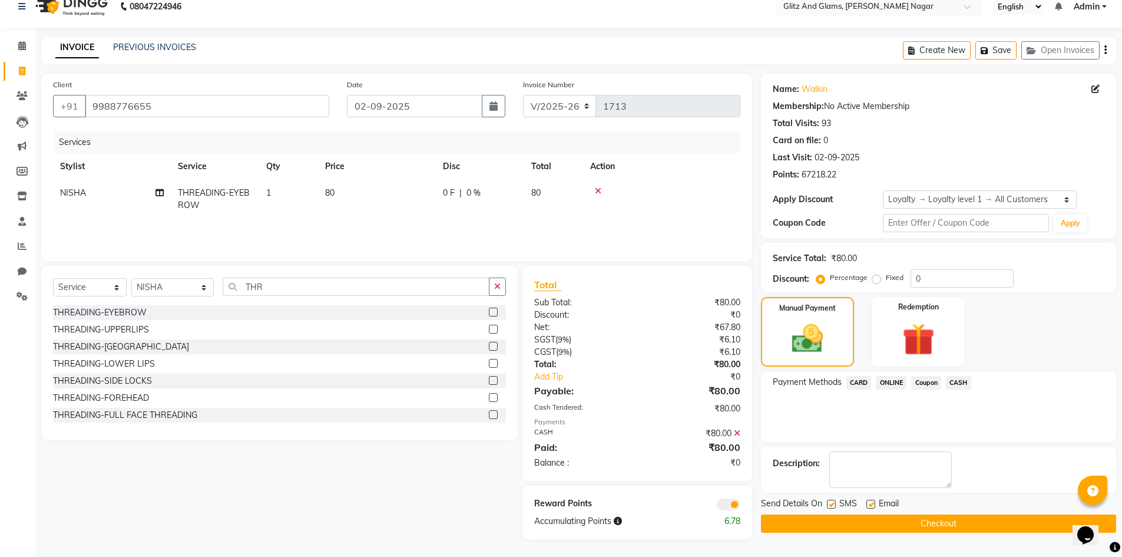
click at [913, 517] on button "Checkout" at bounding box center [938, 523] width 355 height 18
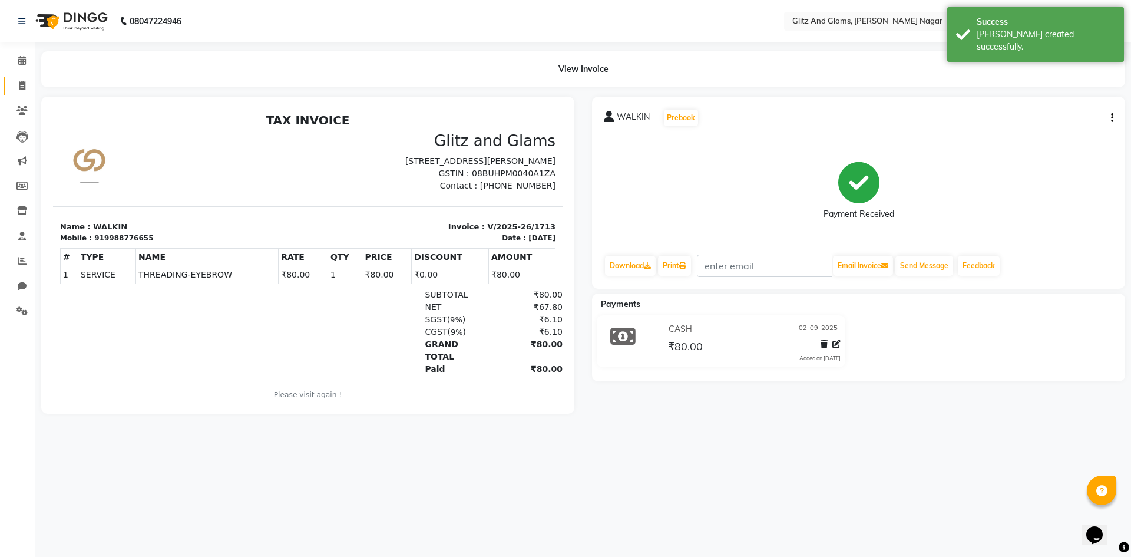
click at [24, 80] on span at bounding box center [22, 87] width 21 height 14
select select "service"
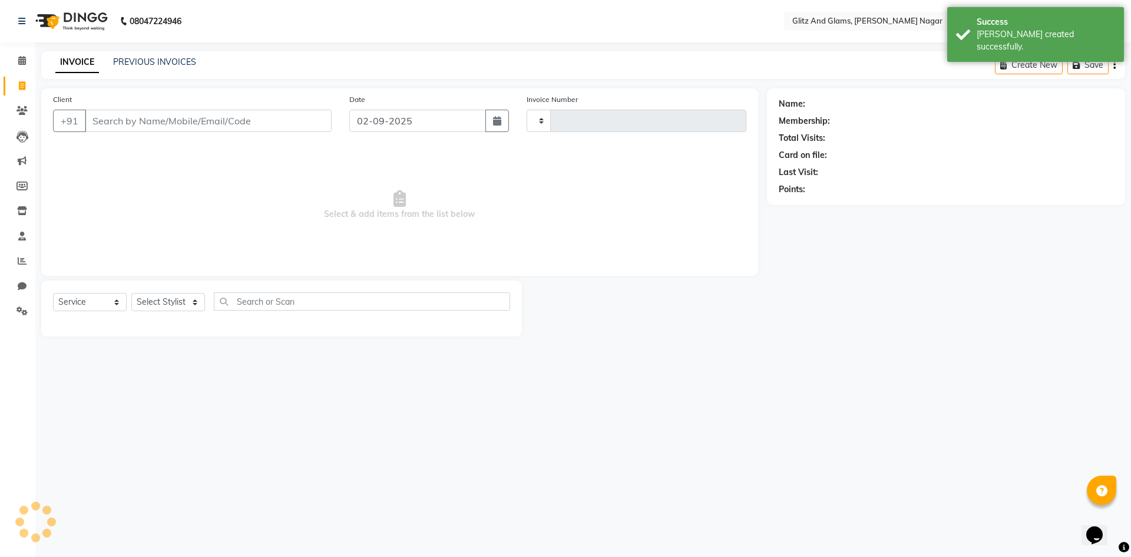
type input "1714"
select select "8316"
click at [113, 120] on input "Client" at bounding box center [208, 121] width 247 height 22
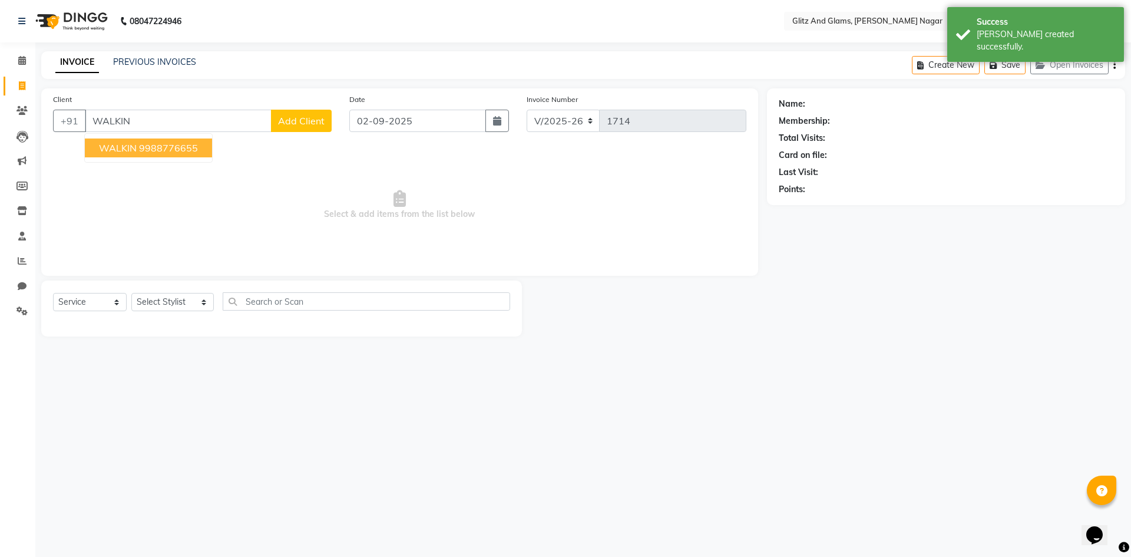
click at [150, 148] on ngb-highlight "9988776655" at bounding box center [168, 148] width 59 height 12
type input "9988776655"
select select "1: Object"
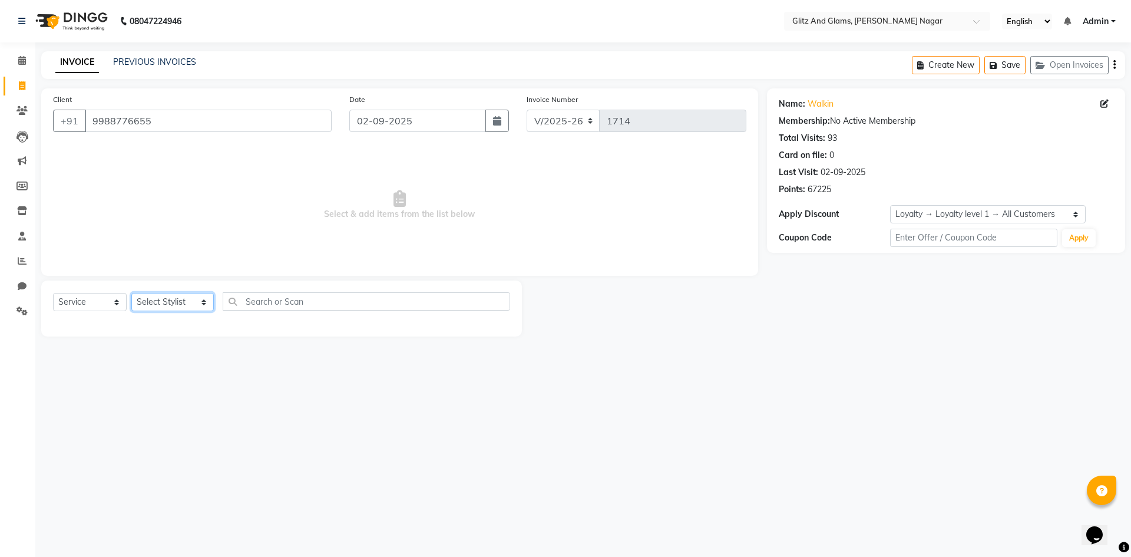
click at [174, 310] on select "Select Stylist [PERSON_NAME] [PERSON_NAME] ANKIT ASHOK ATO [PERSON_NAME] CHETAN…" at bounding box center [172, 302] width 82 height 18
select select "80523"
click at [131, 293] on select "Select Stylist [PERSON_NAME] [PERSON_NAME] ANKIT ASHOK ATO [PERSON_NAME] CHETAN…" at bounding box center [172, 302] width 82 height 18
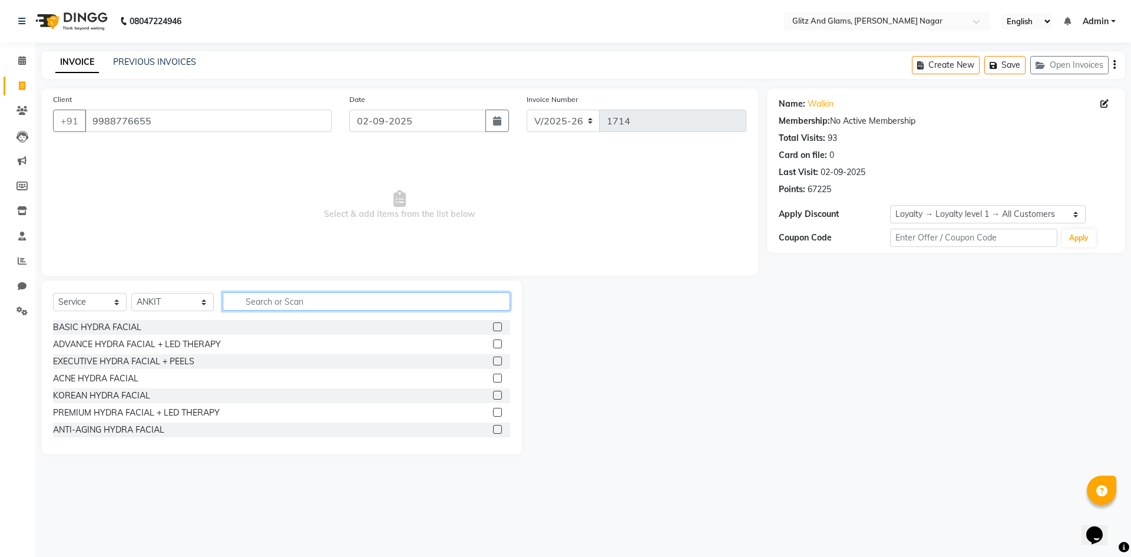
click at [296, 306] on input "text" at bounding box center [366, 301] width 287 height 18
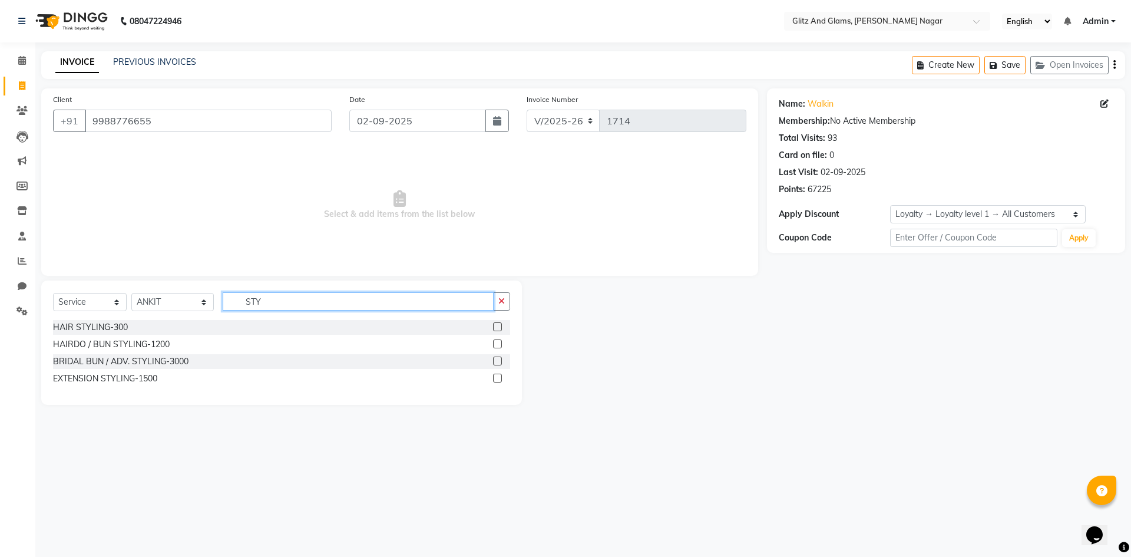
type input "STY"
click at [497, 326] on label at bounding box center [497, 326] width 9 height 9
click at [497, 326] on input "checkbox" at bounding box center [497, 327] width 8 height 8
checkbox input "true"
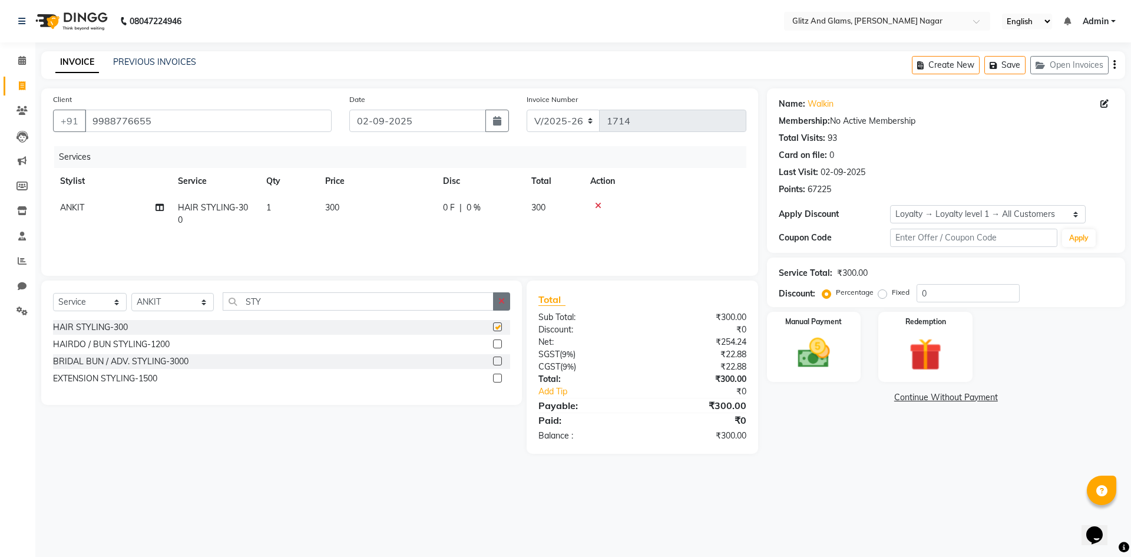
click at [497, 302] on button "button" at bounding box center [501, 301] width 17 height 18
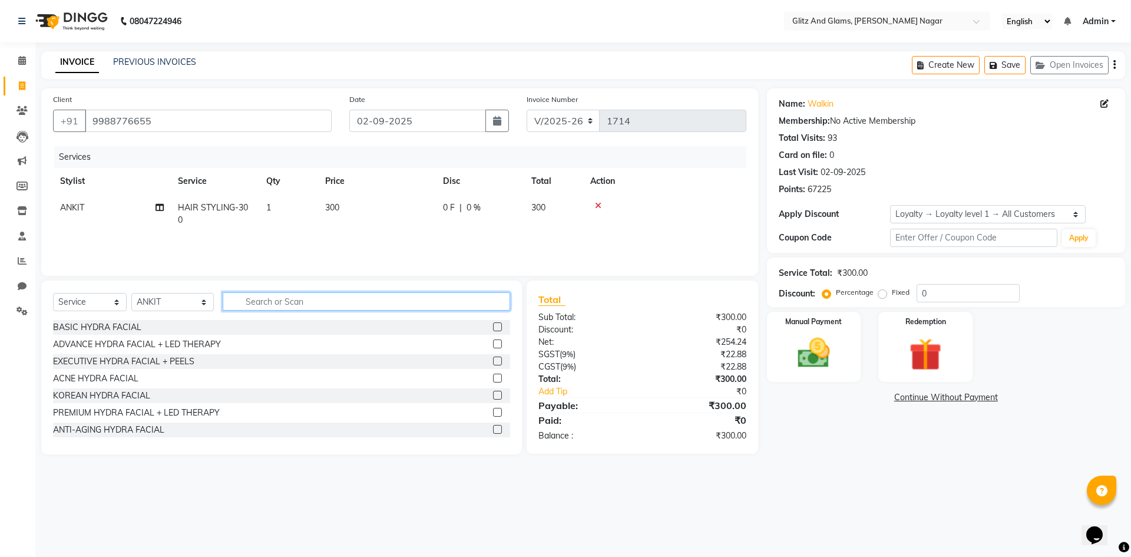
click at [478, 303] on input "text" at bounding box center [366, 301] width 287 height 18
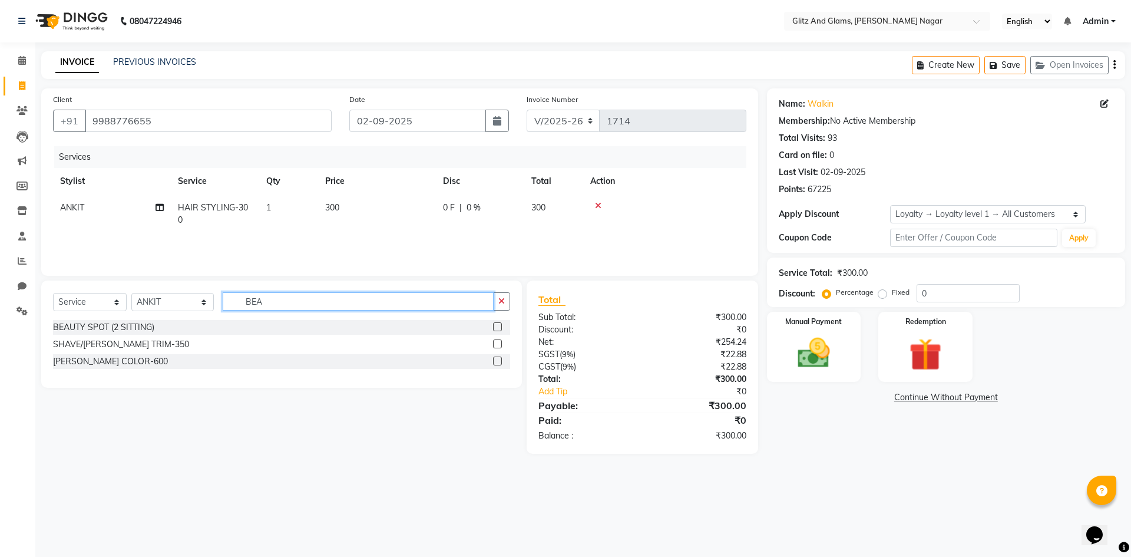
type input "BEA"
click at [499, 342] on label at bounding box center [497, 343] width 9 height 9
click at [499, 342] on input "checkbox" at bounding box center [497, 344] width 8 height 8
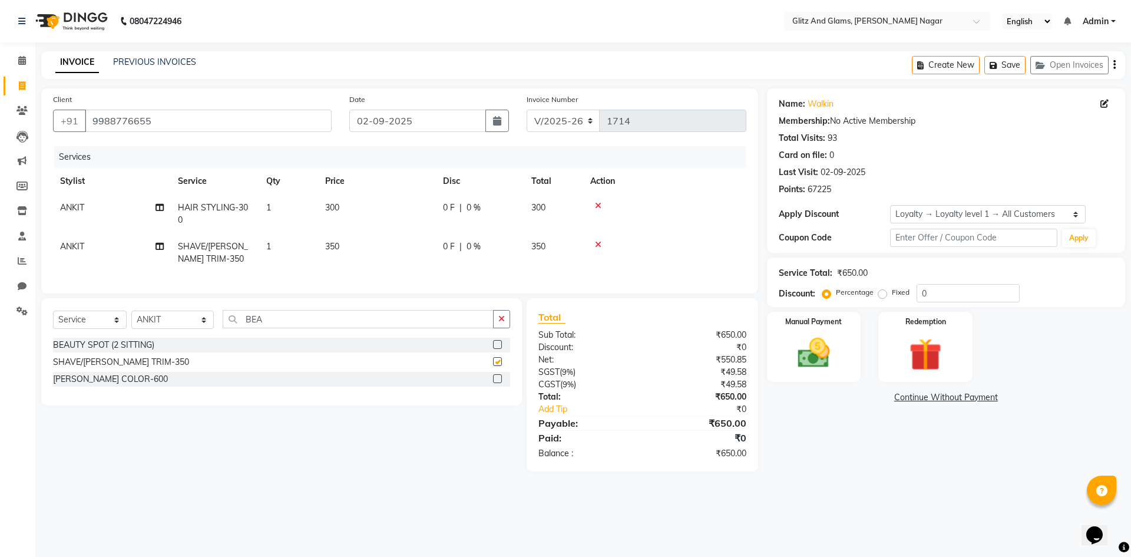
checkbox input "false"
click at [816, 349] on img at bounding box center [813, 352] width 55 height 39
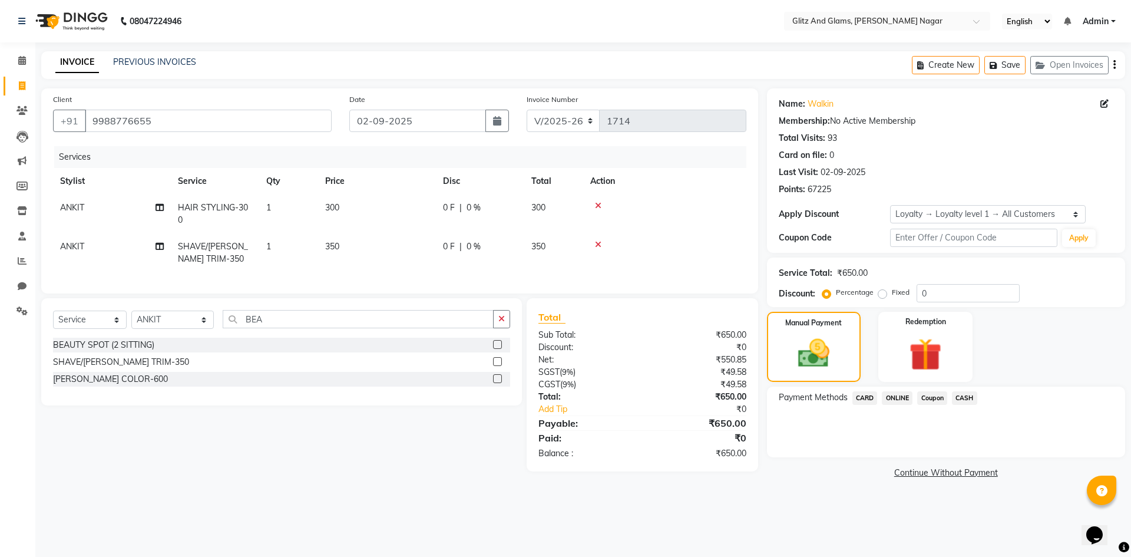
click at [898, 395] on span "ONLINE" at bounding box center [897, 398] width 31 height 14
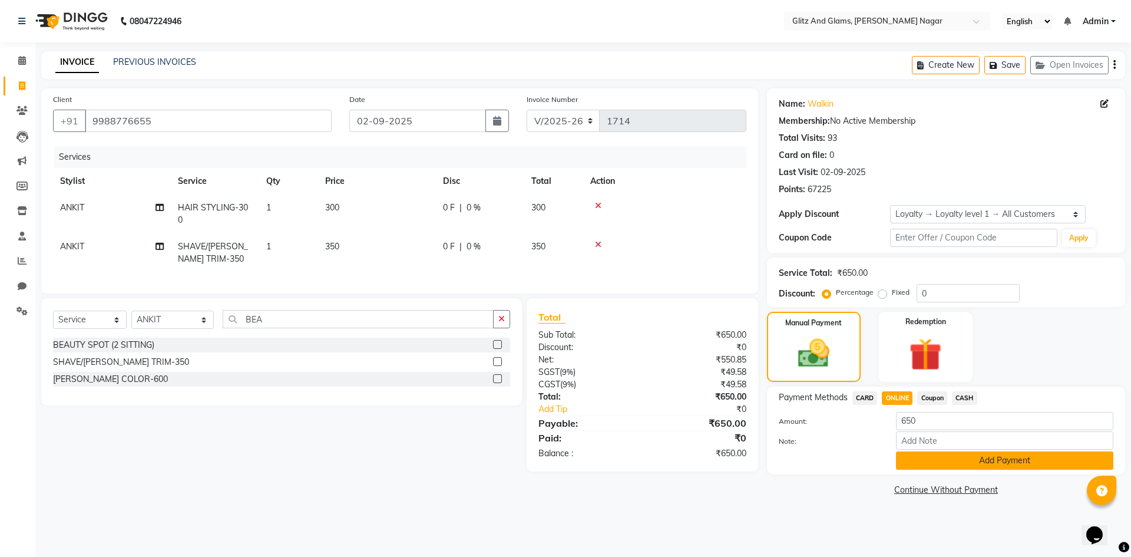
click at [920, 463] on button "Add Payment" at bounding box center [1004, 460] width 217 height 18
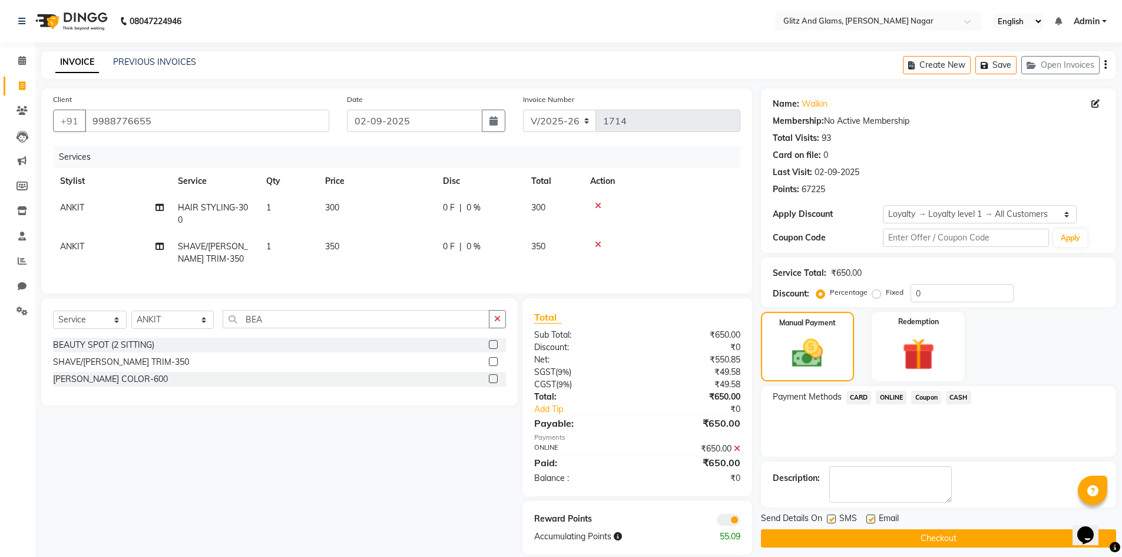
scroll to position [24, 0]
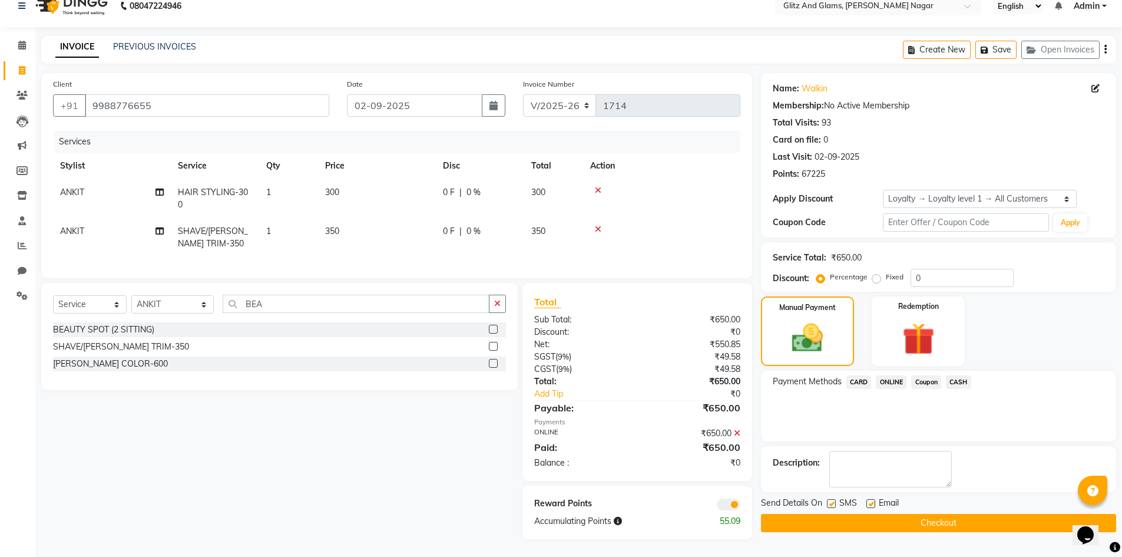
click at [937, 515] on button "Checkout" at bounding box center [938, 523] width 355 height 18
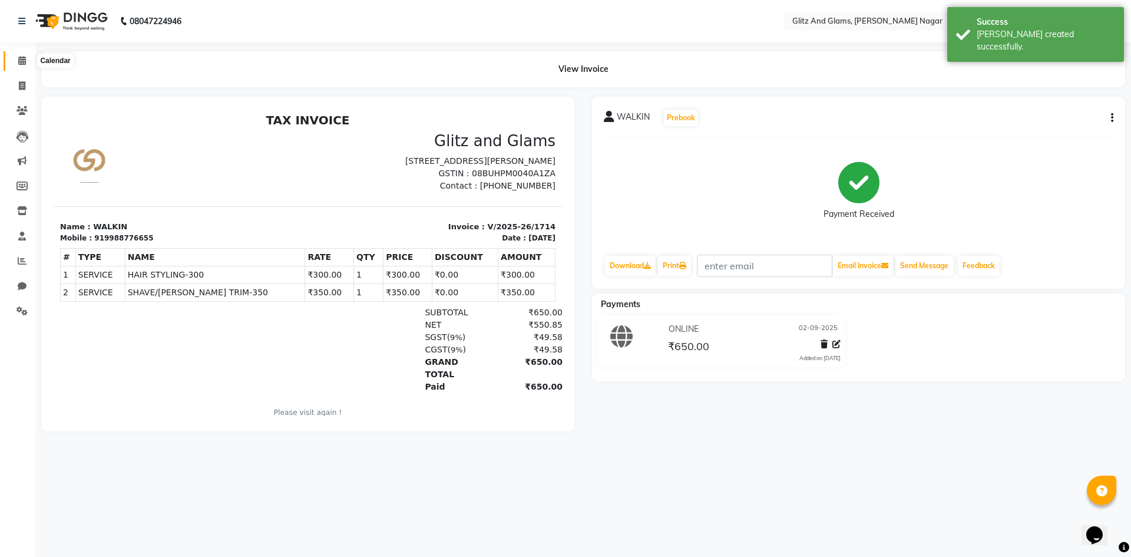
click at [22, 59] on icon at bounding box center [22, 60] width 8 height 9
